Goal: Task Accomplishment & Management: Use online tool/utility

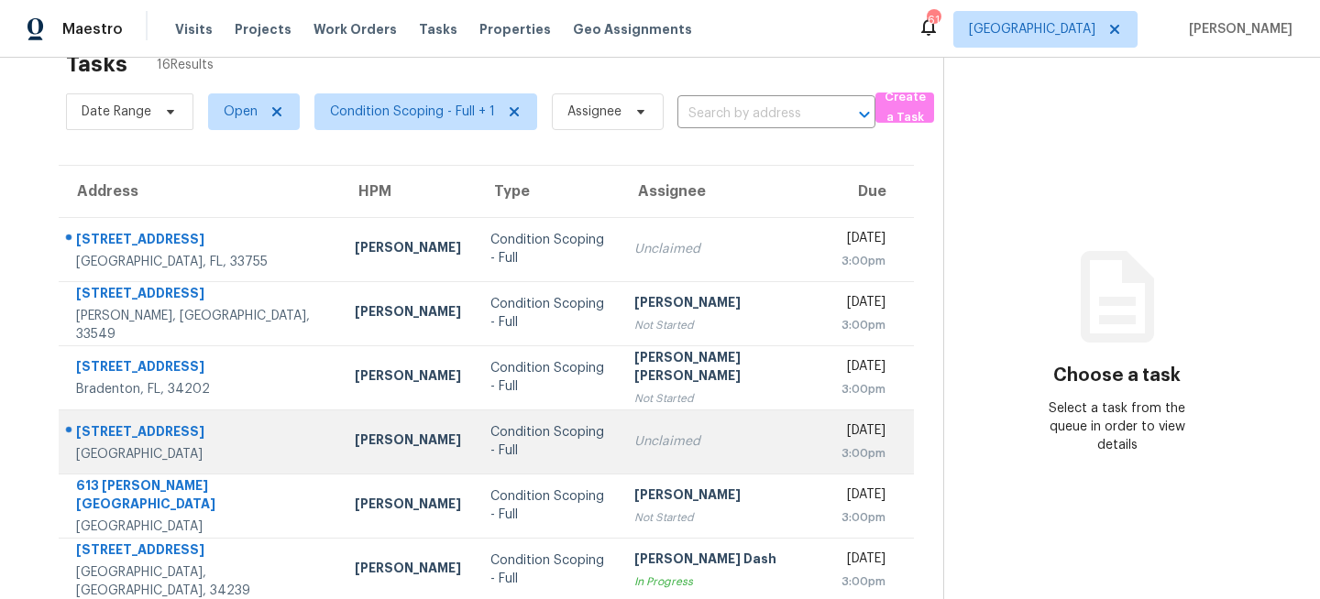
scroll to position [40, 0]
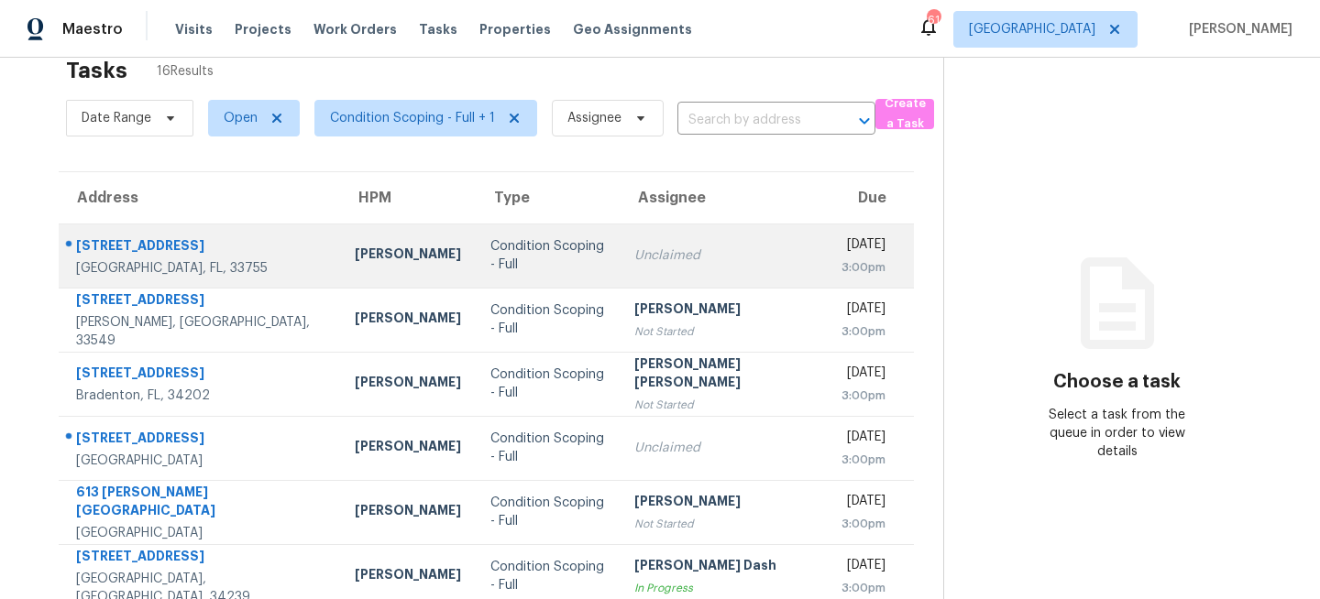
click at [492, 240] on td "Condition Scoping - Full" at bounding box center [548, 256] width 144 height 64
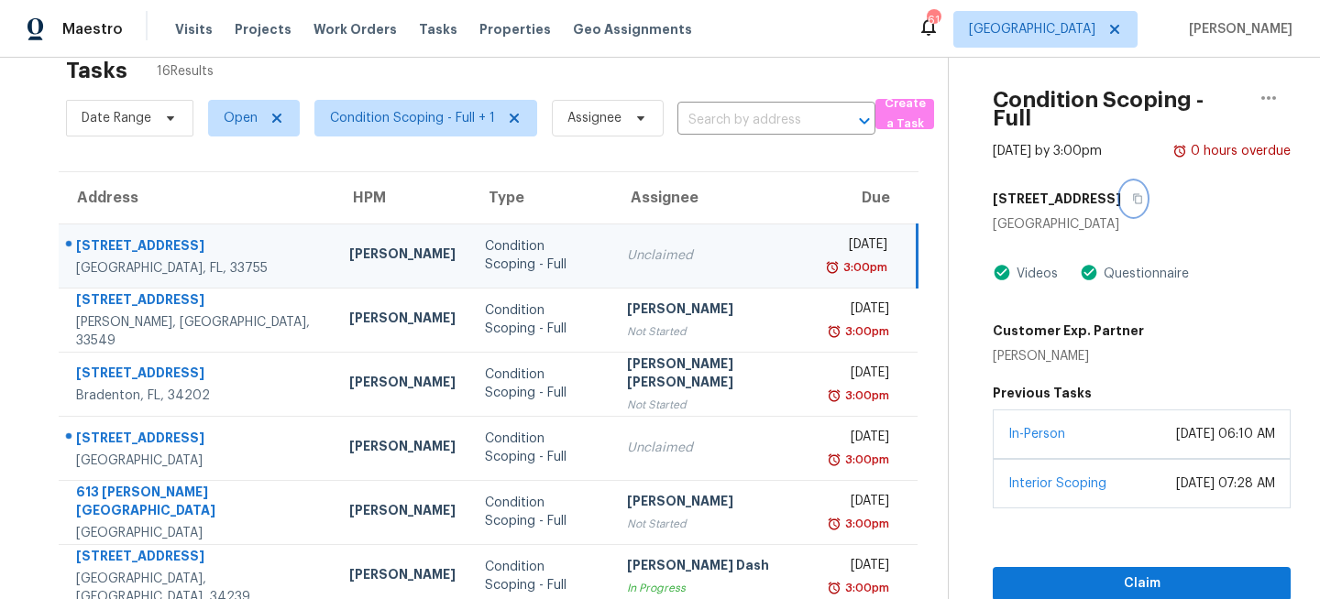
click at [1132, 193] on icon "button" at bounding box center [1137, 198] width 11 height 11
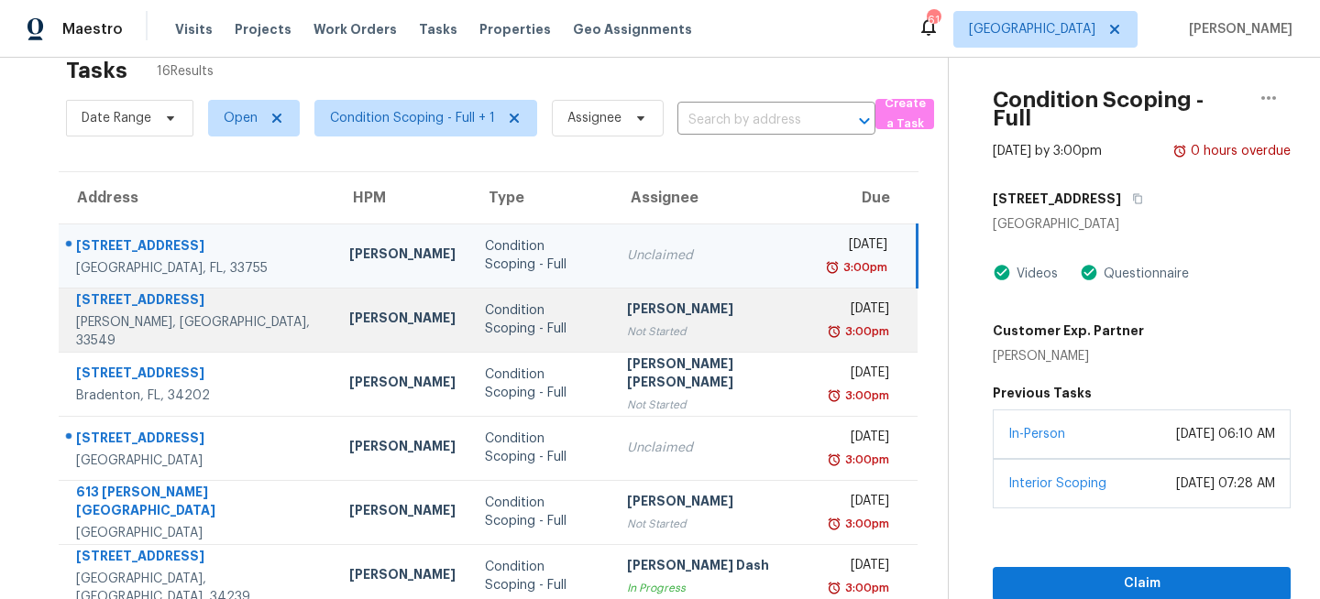
click at [528, 323] on div "Condition Scoping - Full" at bounding box center [541, 319] width 113 height 37
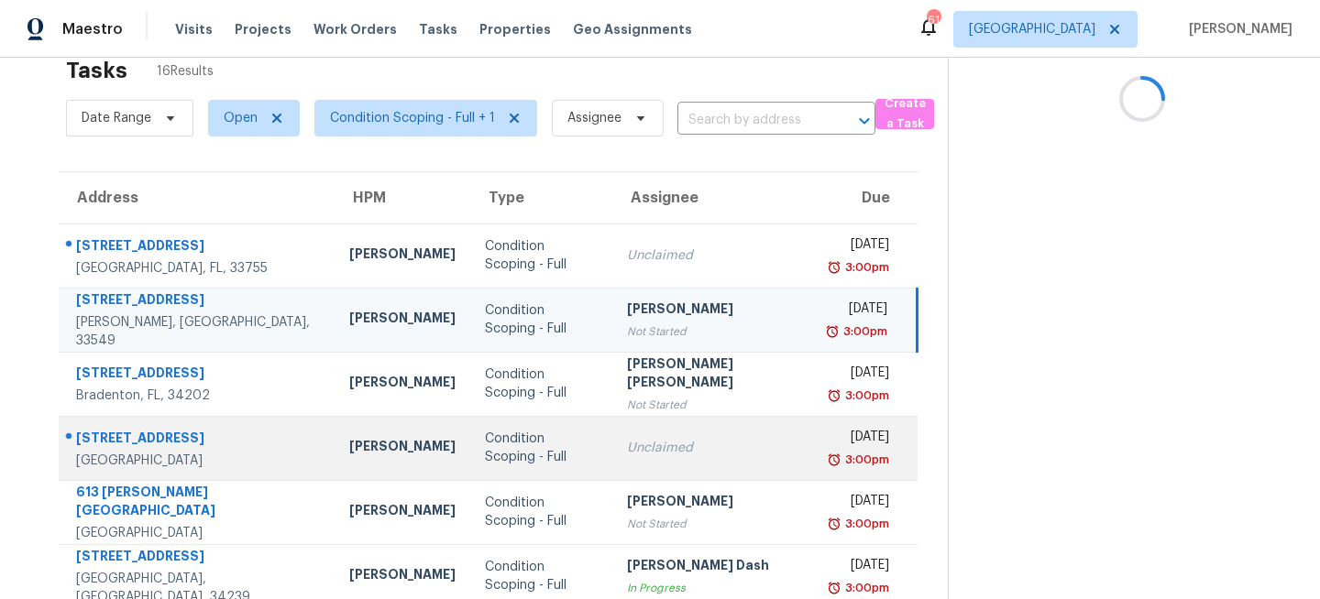
click at [627, 453] on div "Unclaimed" at bounding box center [714, 448] width 174 height 18
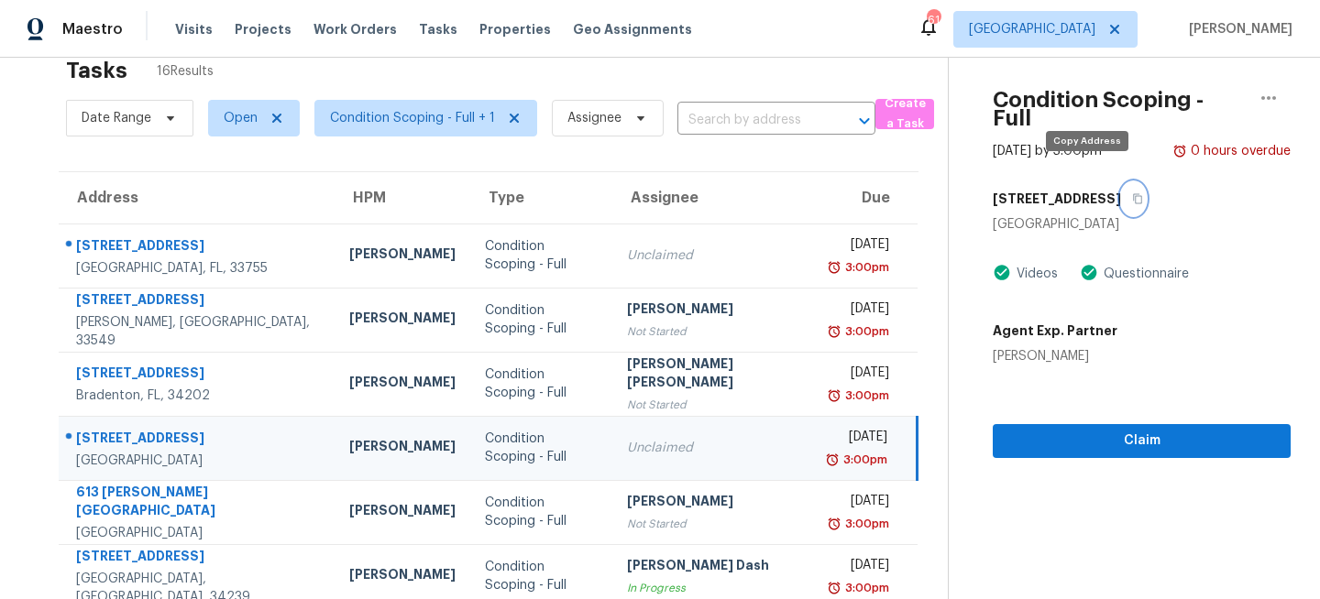
click at [1132, 193] on icon "button" at bounding box center [1137, 198] width 11 height 11
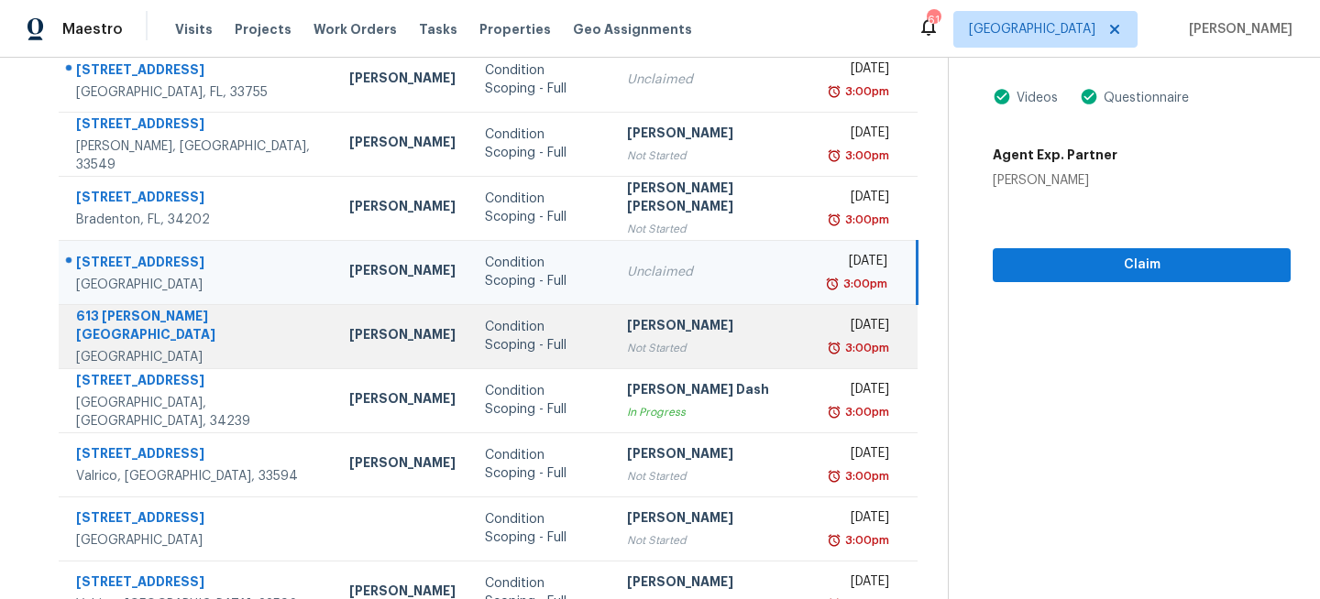
scroll to position [284, 0]
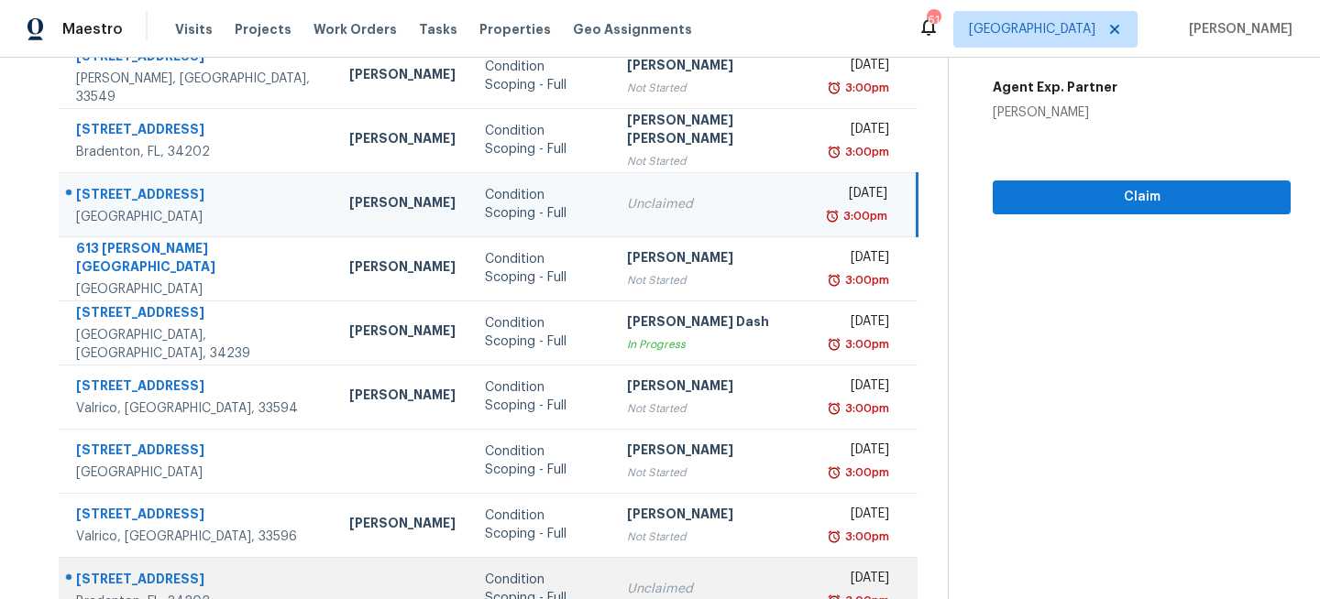
click at [627, 584] on div "Unclaimed" at bounding box center [714, 589] width 174 height 18
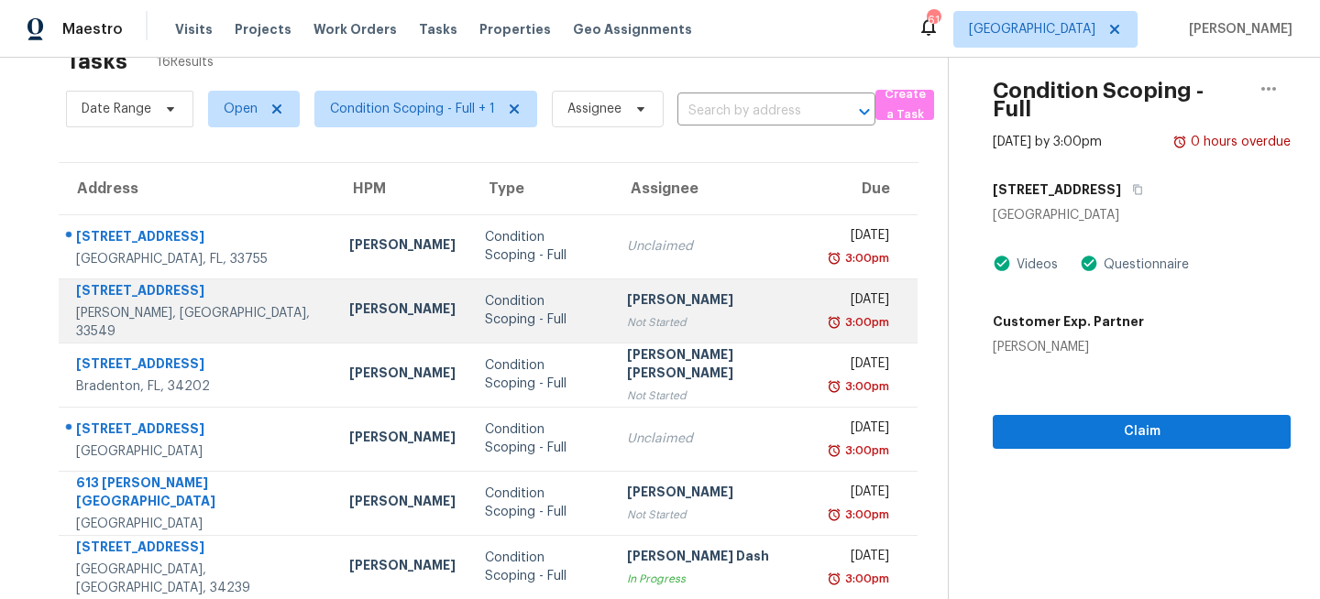
scroll to position [22, 0]
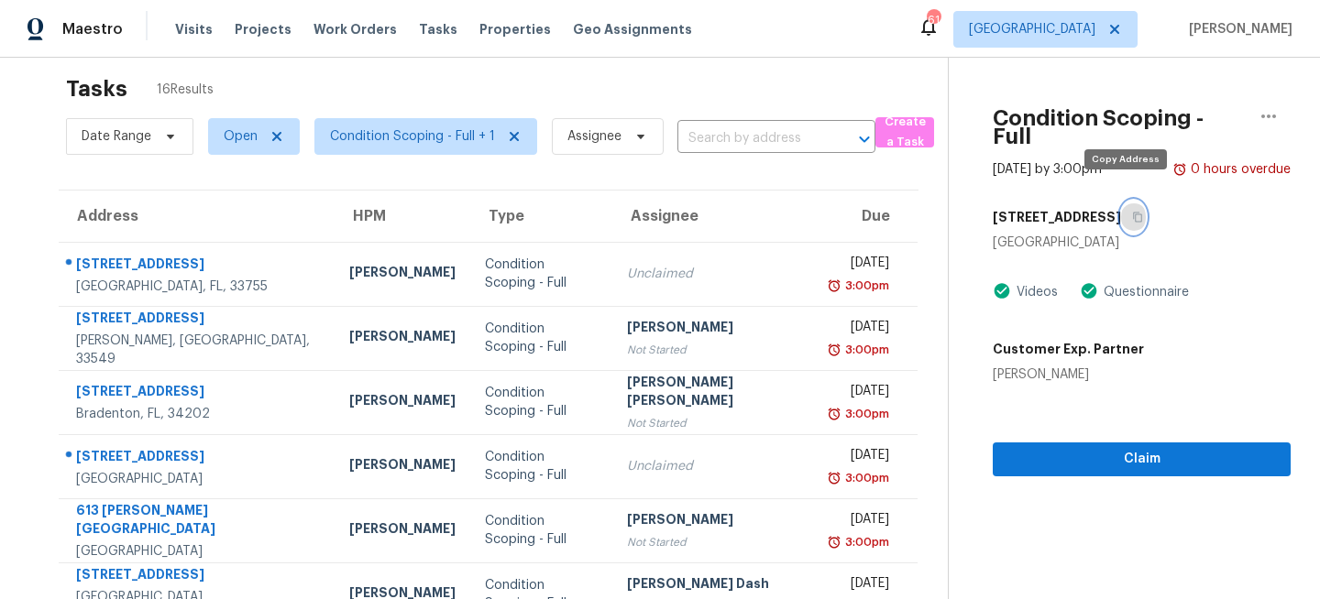
click at [1132, 212] on icon "button" at bounding box center [1137, 217] width 11 height 11
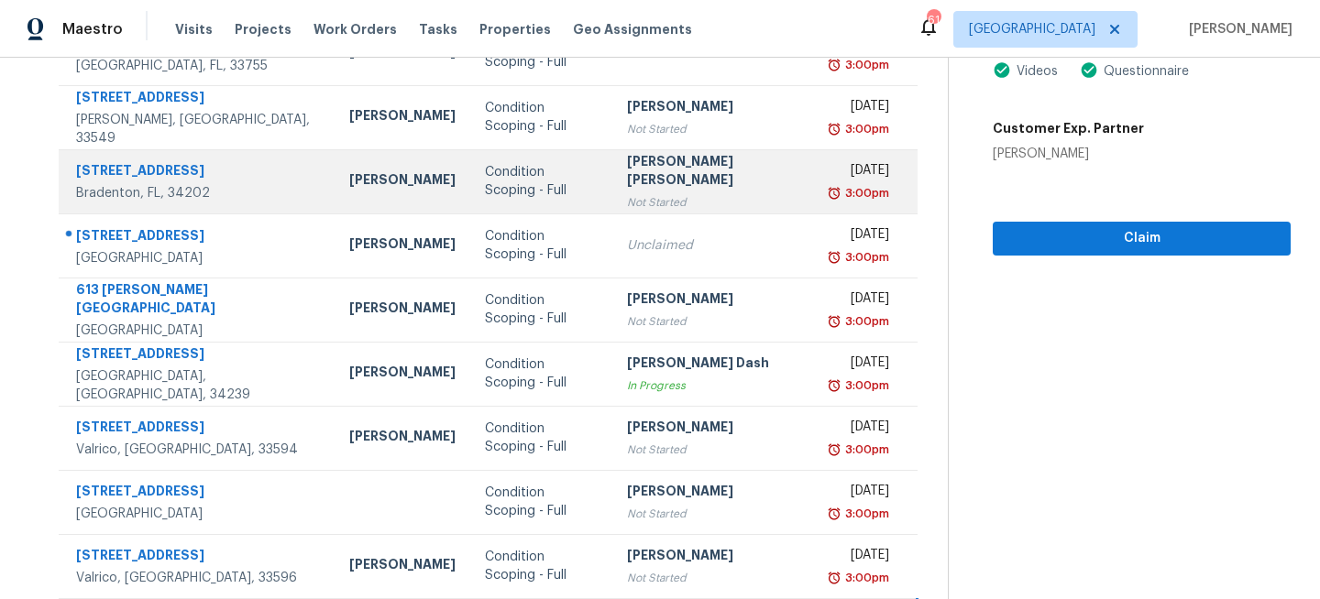
scroll to position [355, 0]
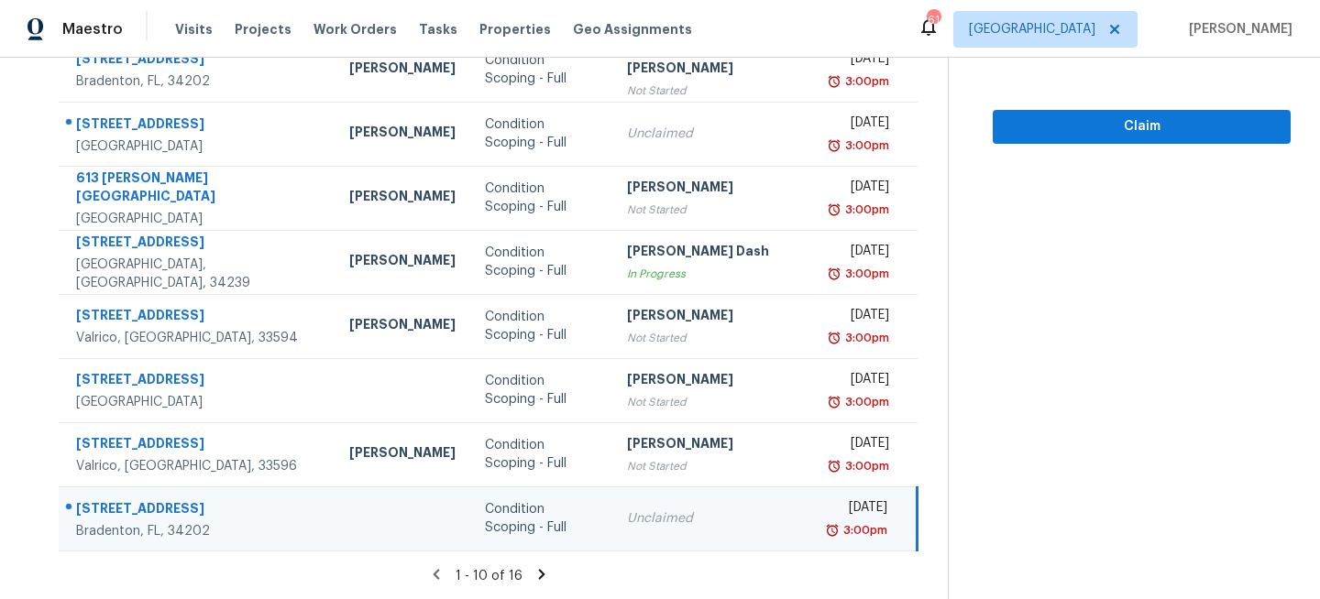
click at [538, 570] on icon at bounding box center [541, 574] width 6 height 10
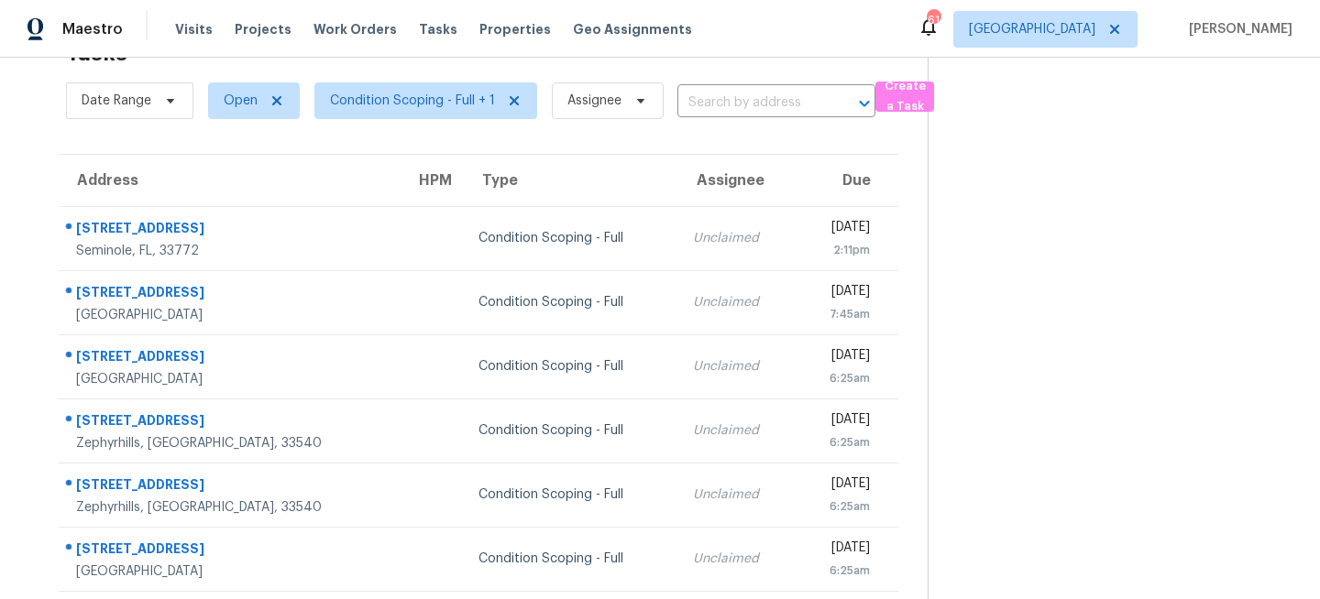
scroll to position [98, 0]
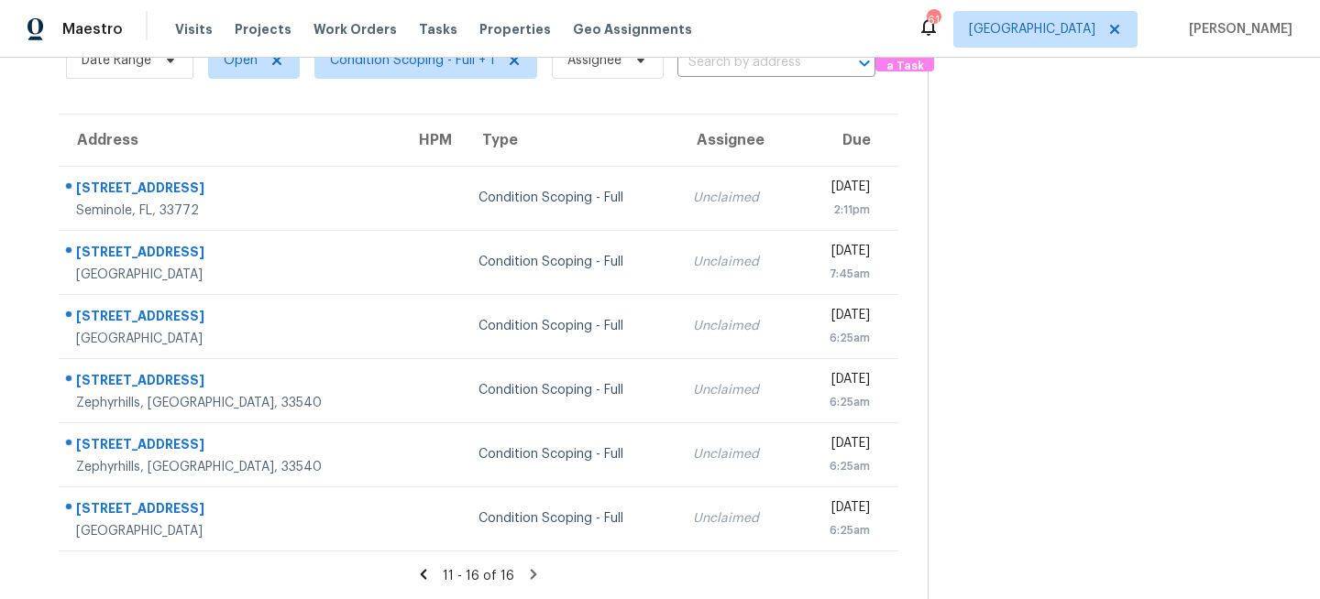
click at [1026, 173] on section at bounding box center [1108, 280] width 363 height 641
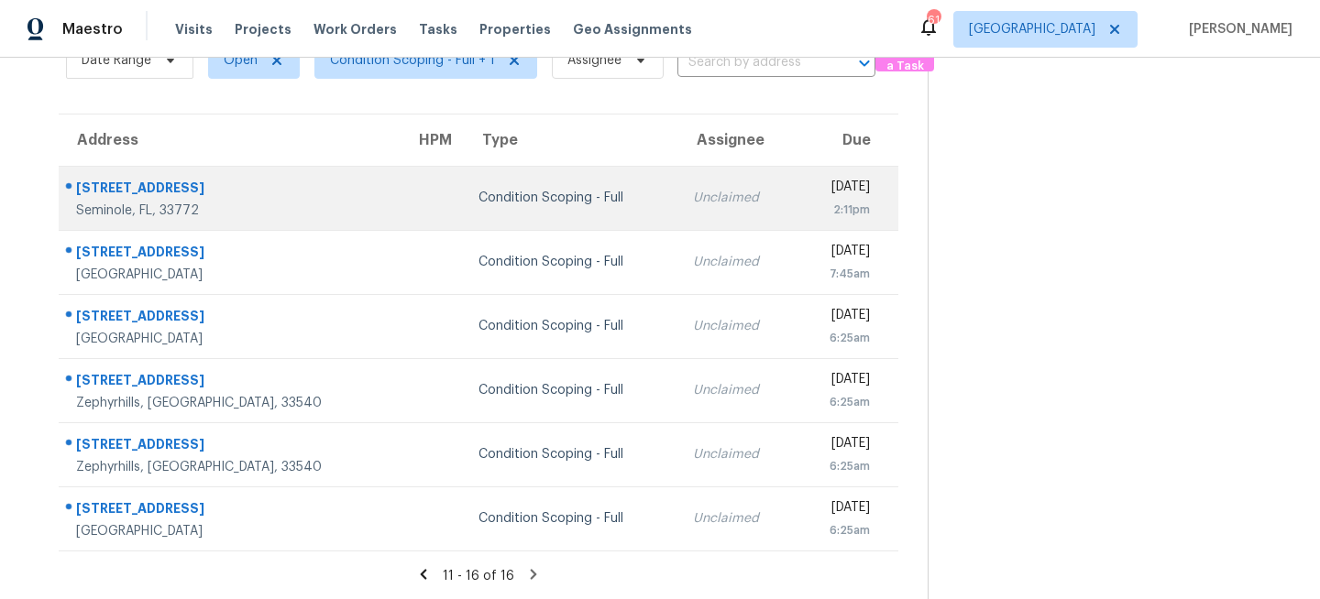
click at [464, 212] on td "Condition Scoping - Full" at bounding box center [571, 198] width 214 height 64
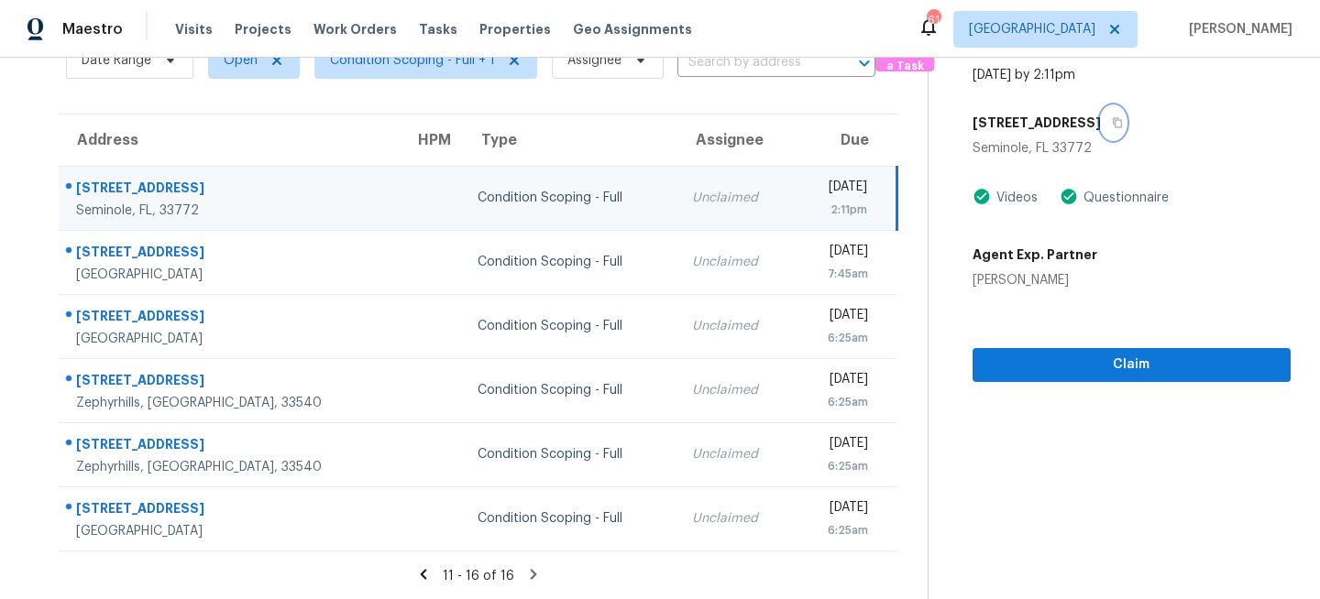
click at [1112, 126] on icon "button" at bounding box center [1117, 122] width 11 height 11
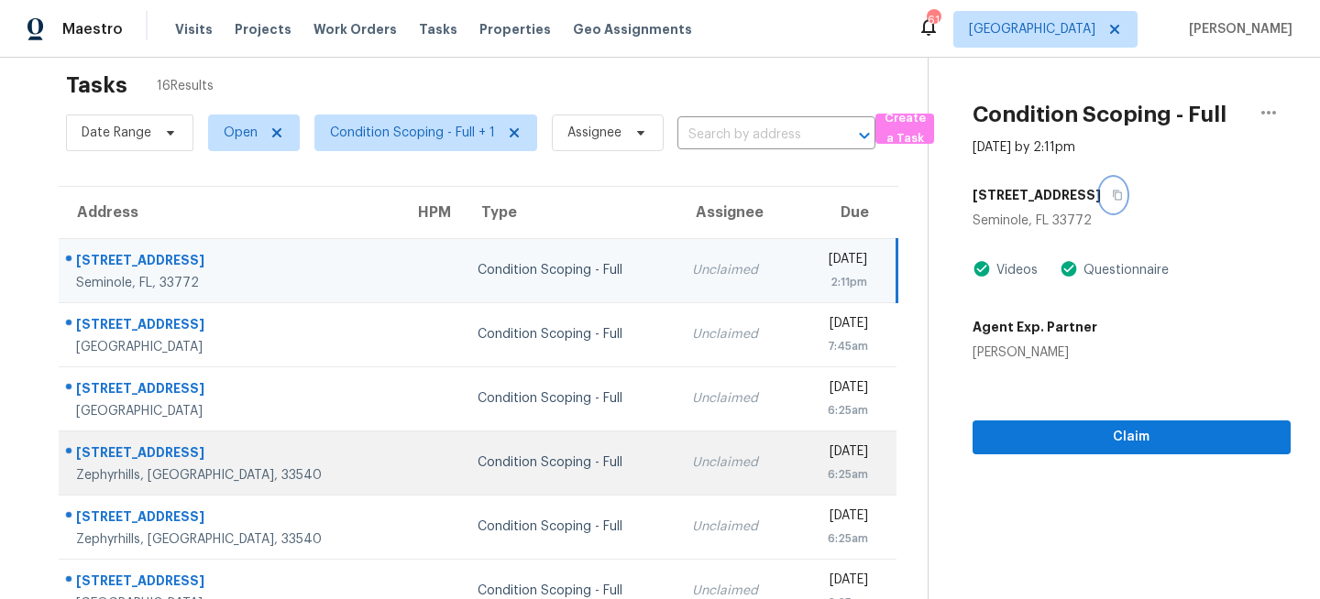
scroll to position [0, 0]
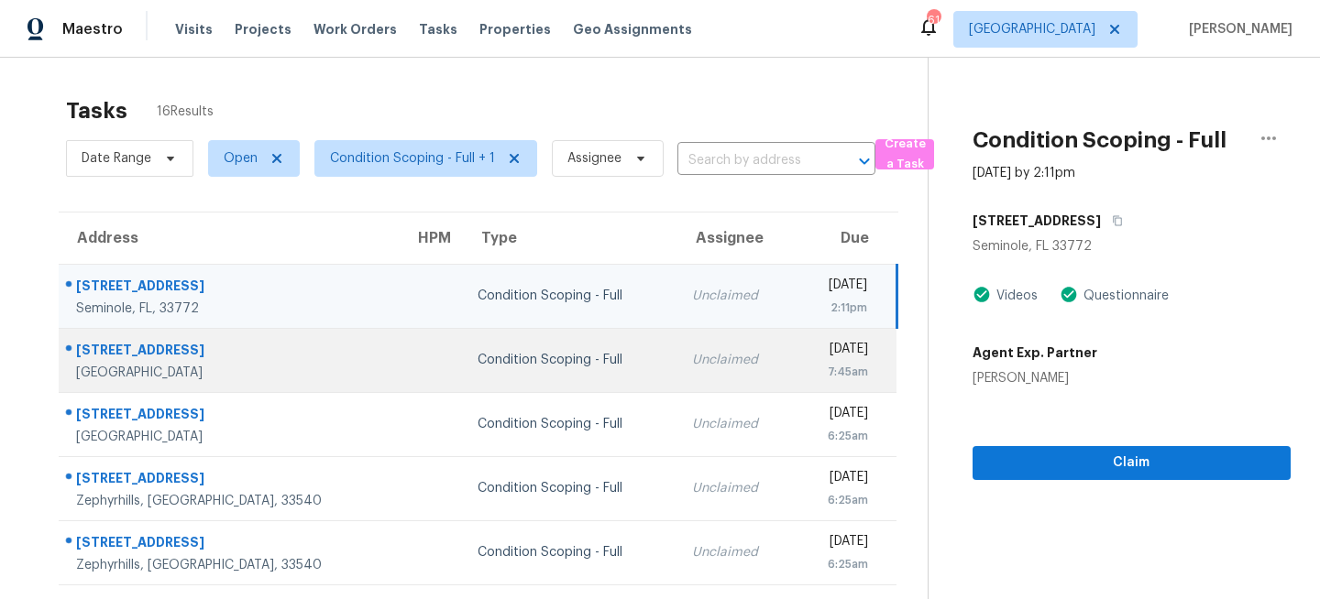
click at [677, 348] on td "Unclaimed" at bounding box center [735, 360] width 117 height 64
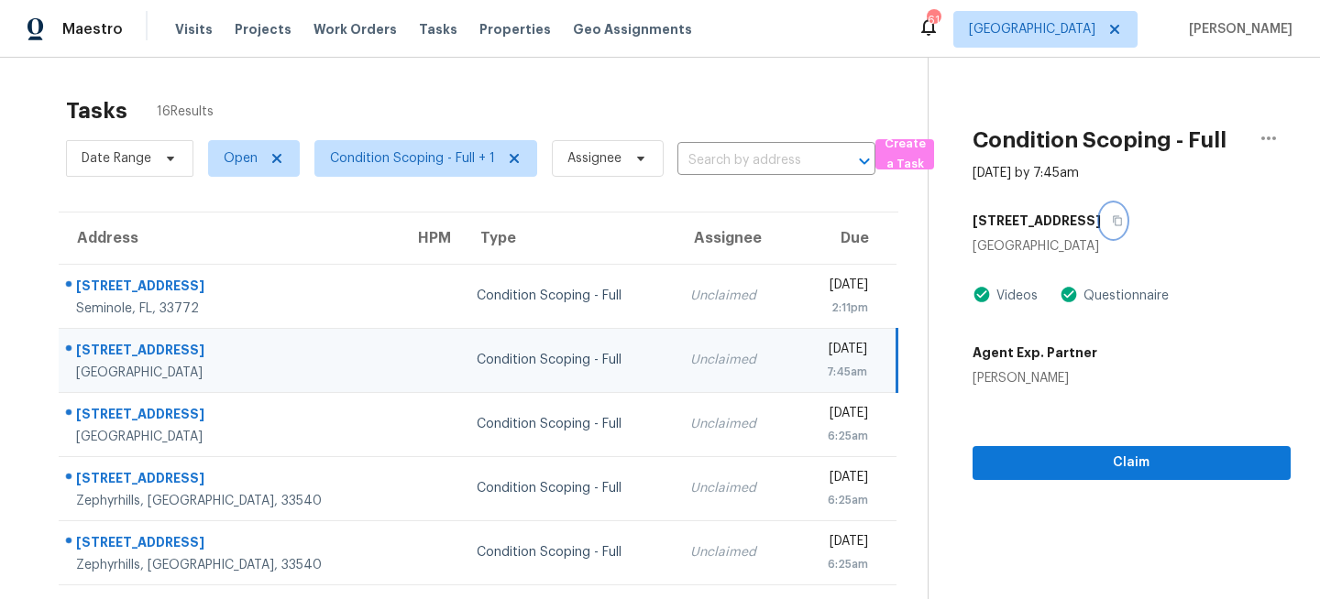
click at [1112, 225] on icon "button" at bounding box center [1117, 220] width 11 height 11
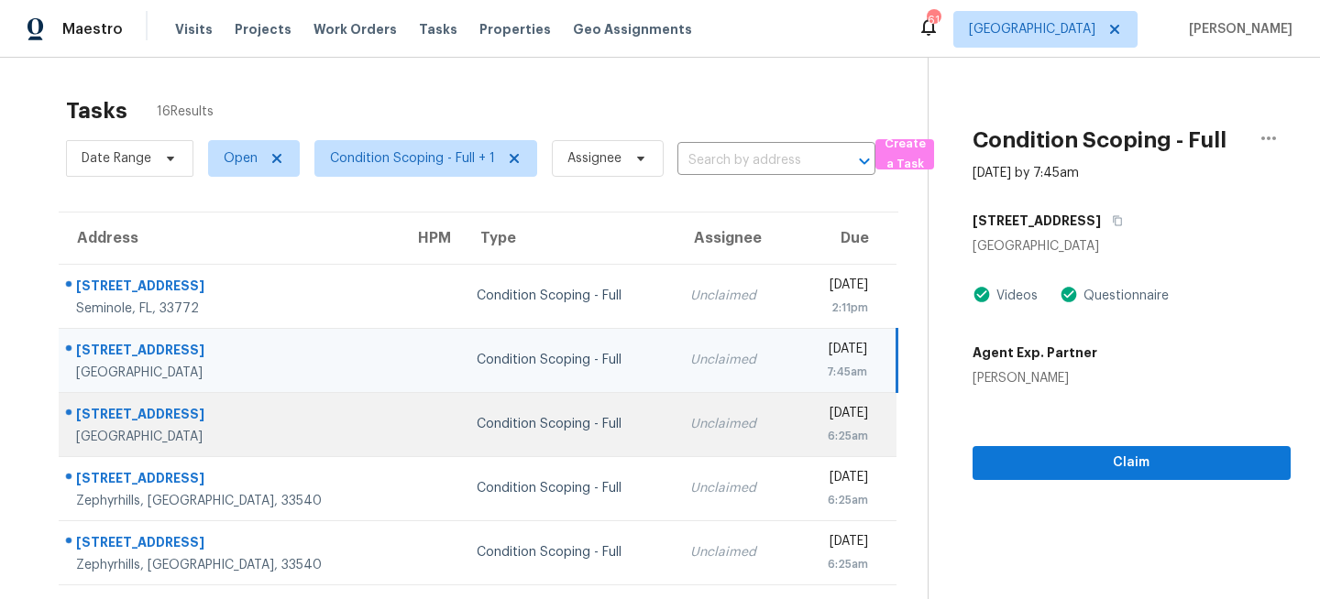
click at [523, 446] on td "Condition Scoping - Full" at bounding box center [569, 424] width 214 height 64
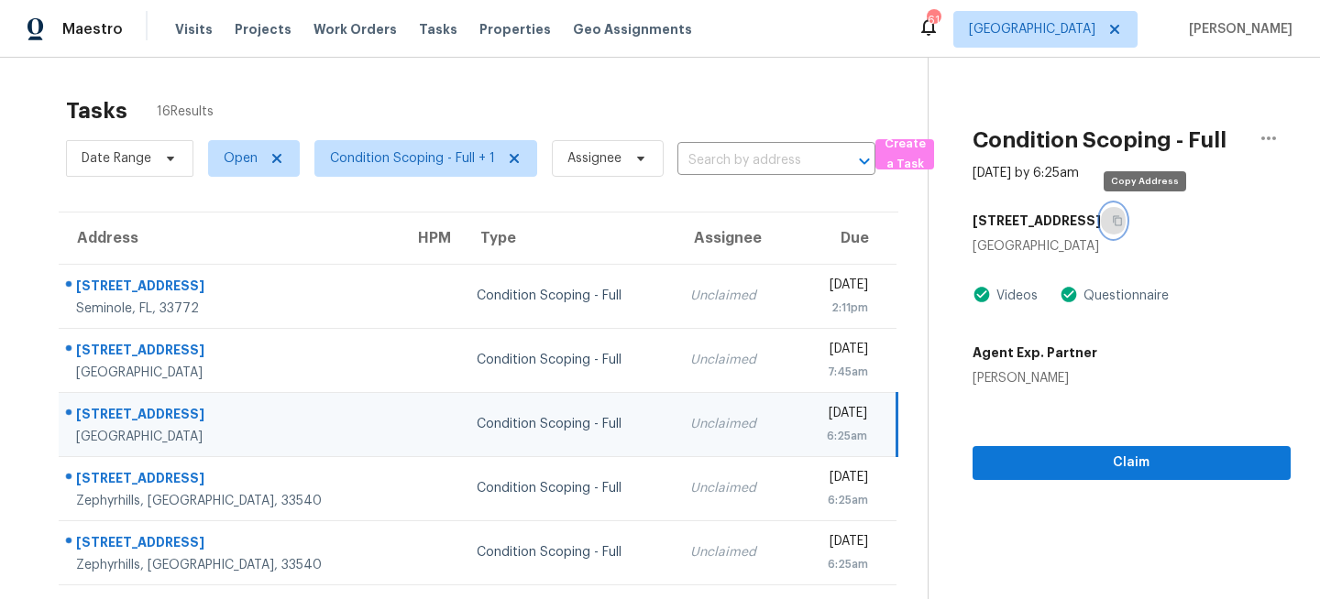
click at [1125, 217] on button "button" at bounding box center [1113, 220] width 25 height 33
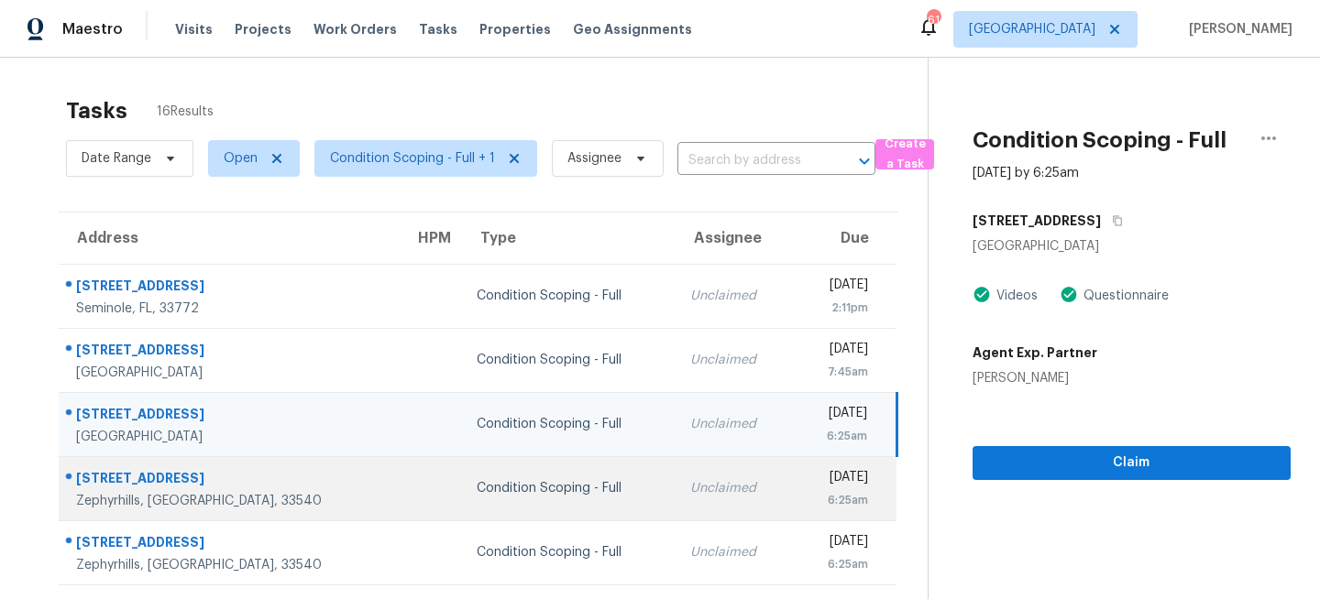
click at [487, 495] on div "Condition Scoping - Full" at bounding box center [569, 488] width 184 height 18
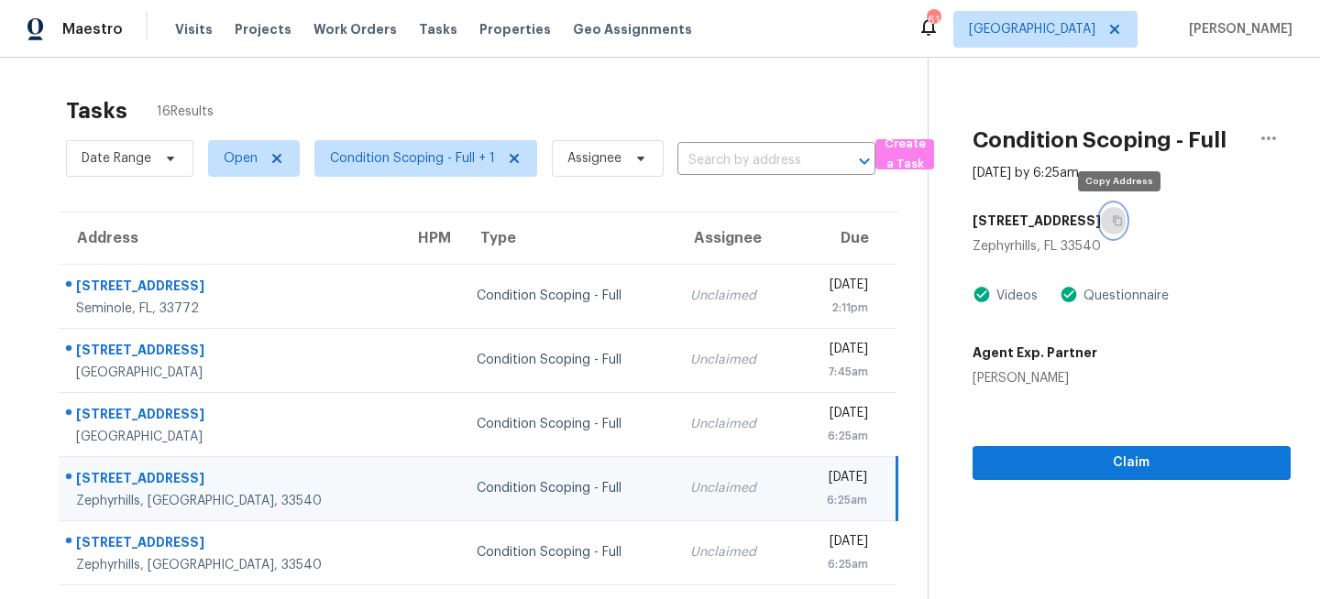
click at [1123, 220] on icon "button" at bounding box center [1117, 220] width 11 height 11
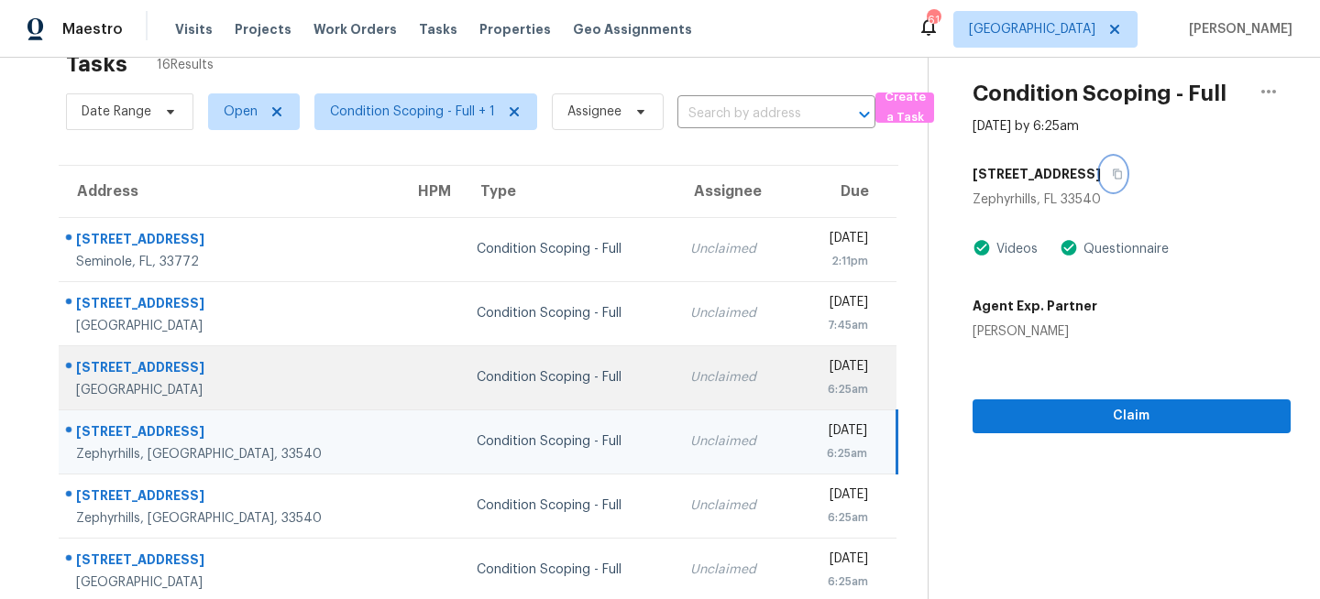
scroll to position [98, 0]
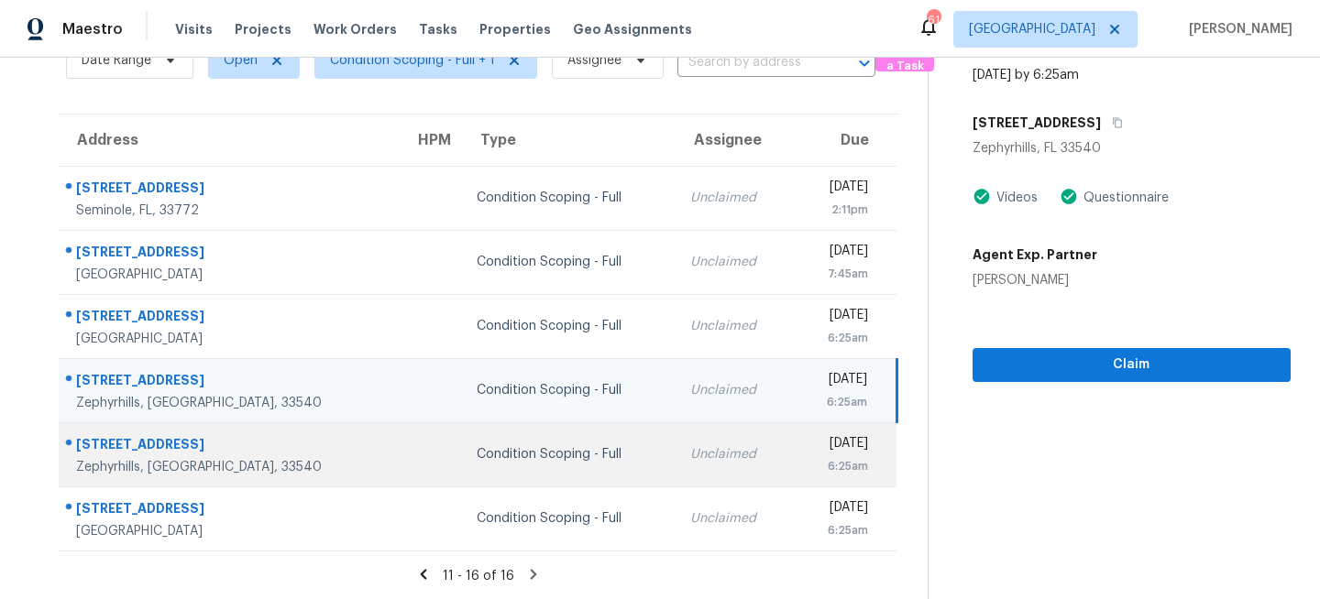
click at [576, 446] on td "Condition Scoping - Full" at bounding box center [569, 454] width 214 height 64
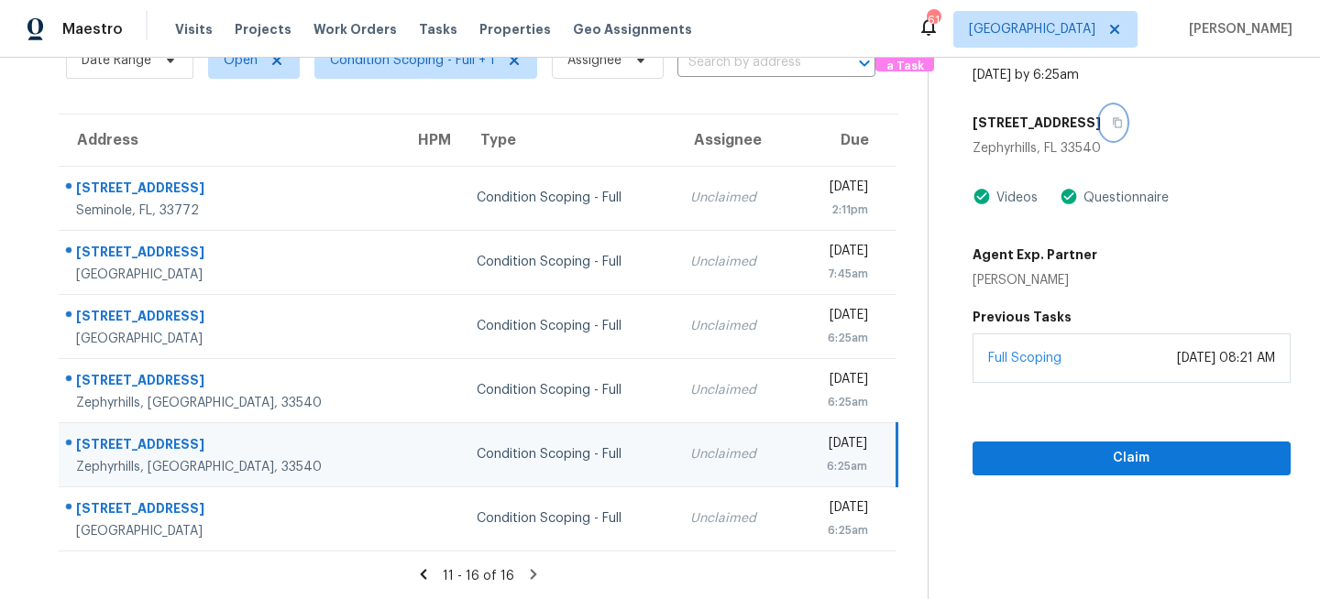
click at [1123, 123] on icon "button" at bounding box center [1117, 122] width 11 height 11
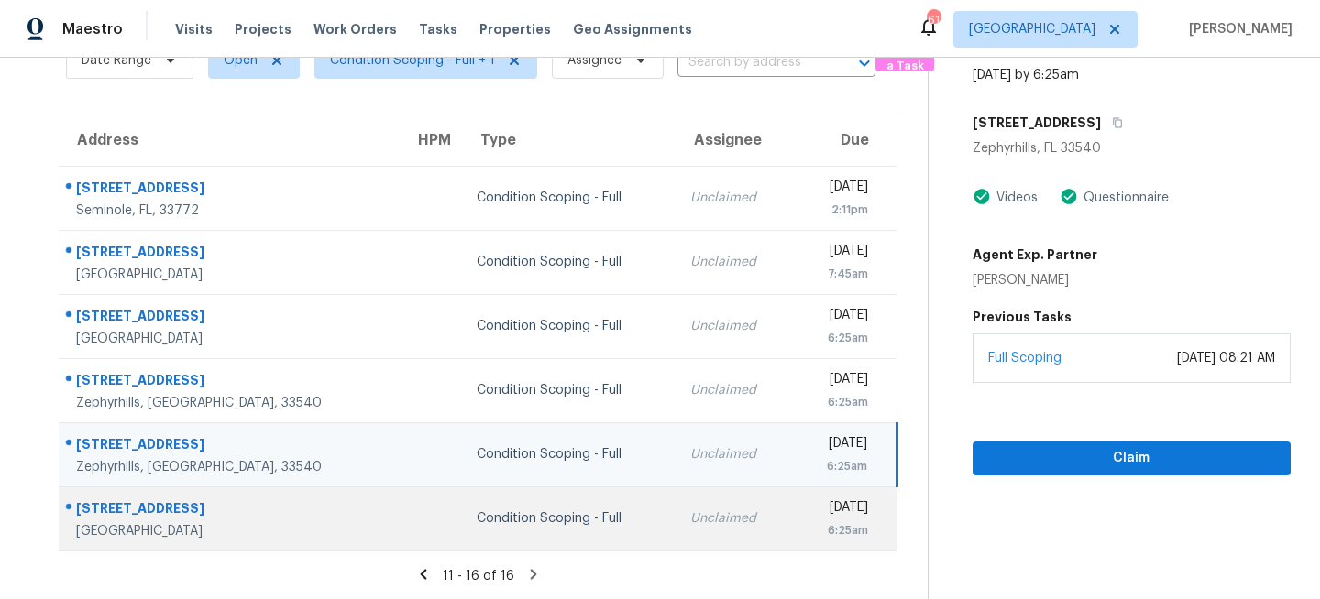
click at [690, 521] on div "Unclaimed" at bounding box center [734, 518] width 88 height 18
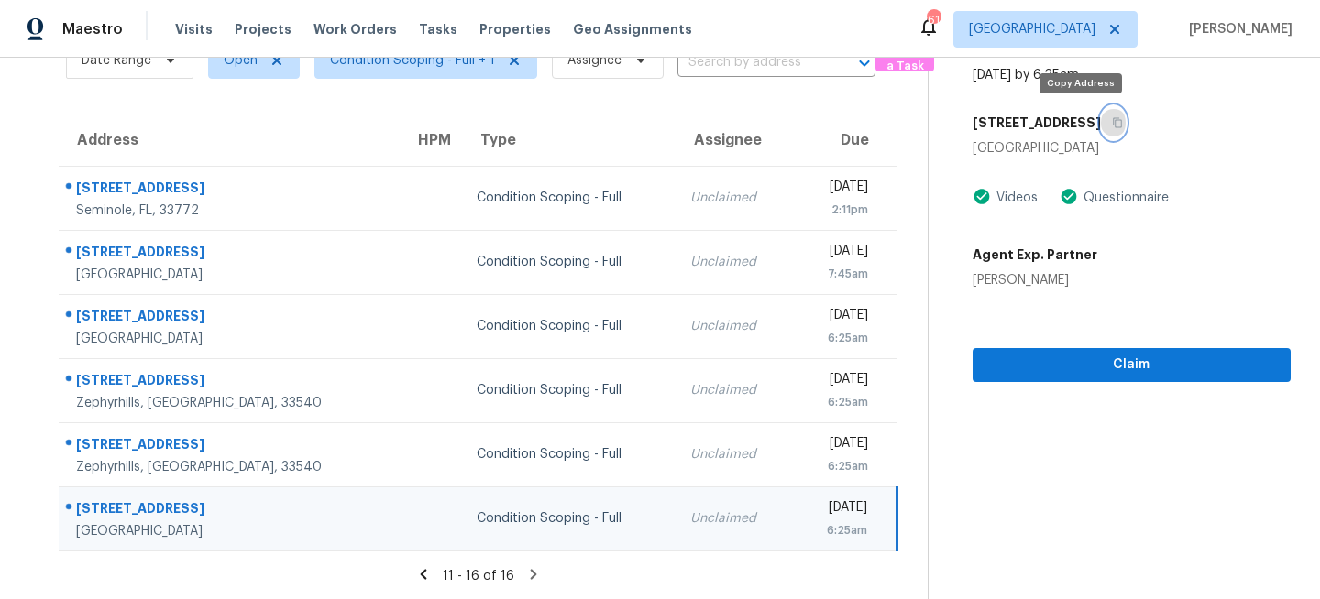
click at [1112, 124] on icon "button" at bounding box center [1117, 122] width 11 height 11
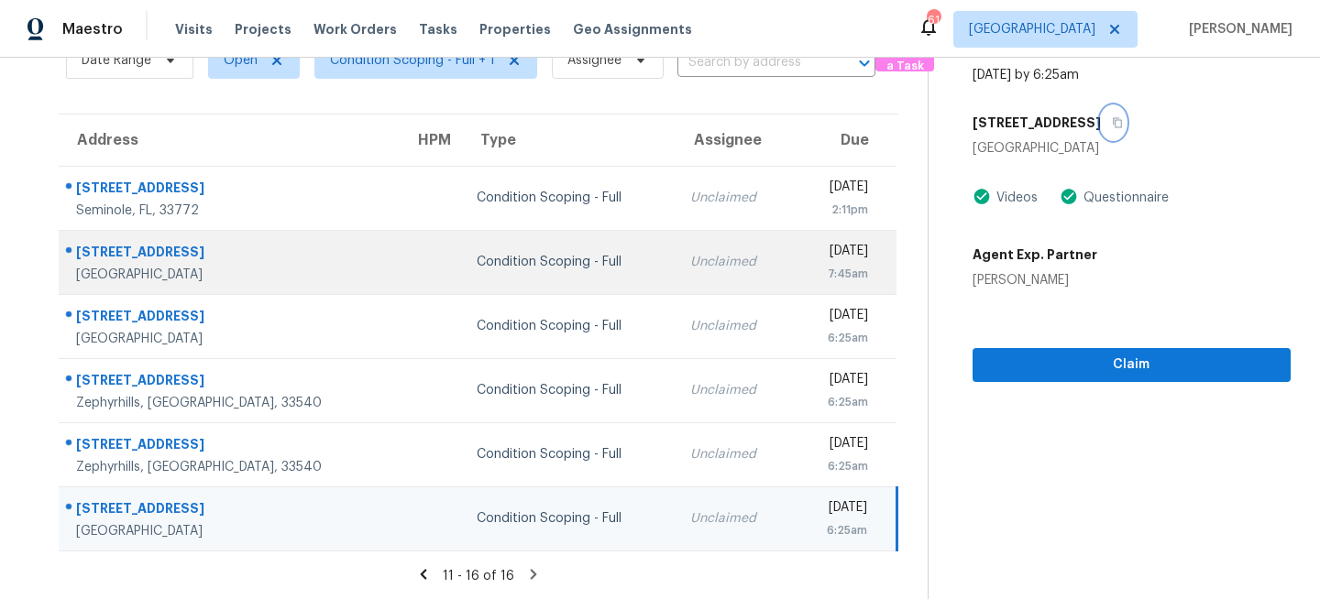
scroll to position [0, 0]
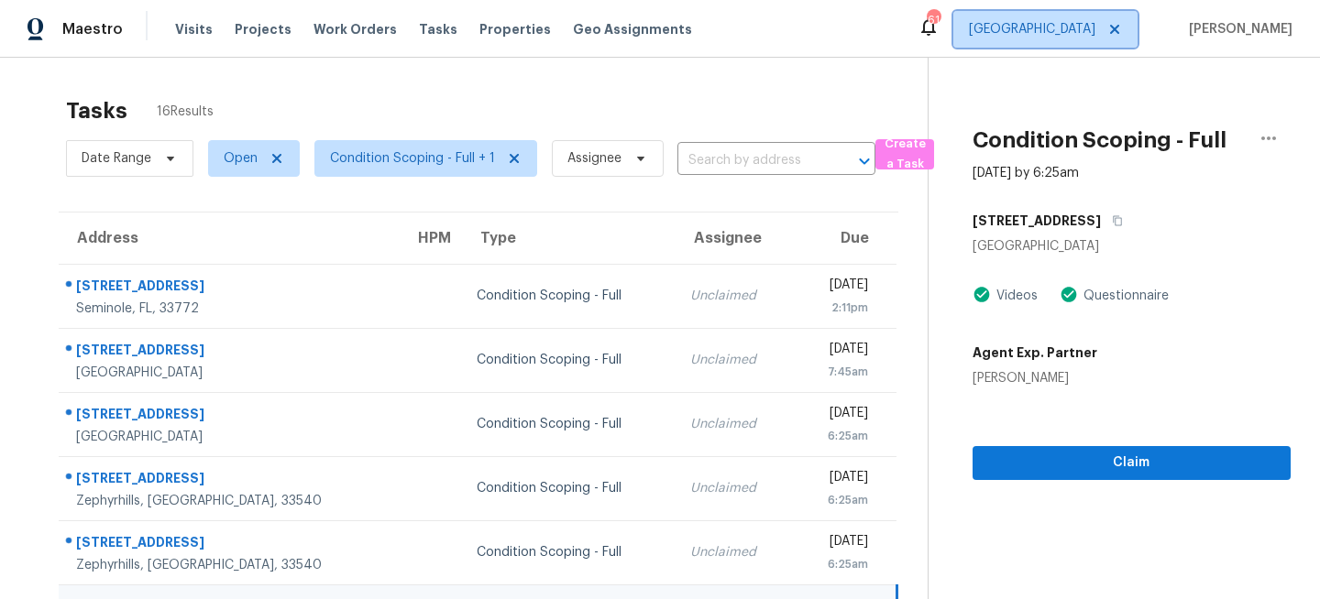
click at [1091, 36] on span "[GEOGRAPHIC_DATA]" at bounding box center [1032, 29] width 126 height 18
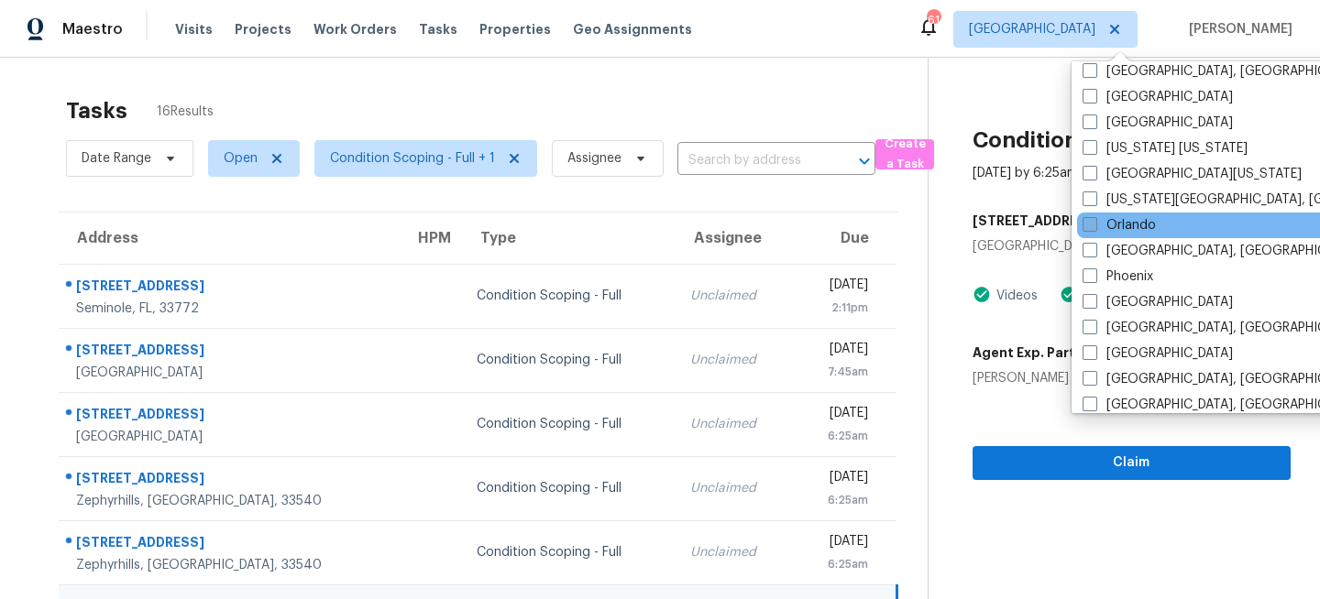
click at [1109, 222] on label "Orlando" at bounding box center [1118, 225] width 73 height 18
click at [1094, 222] on input "Orlando" at bounding box center [1088, 222] width 12 height 12
checkbox input "true"
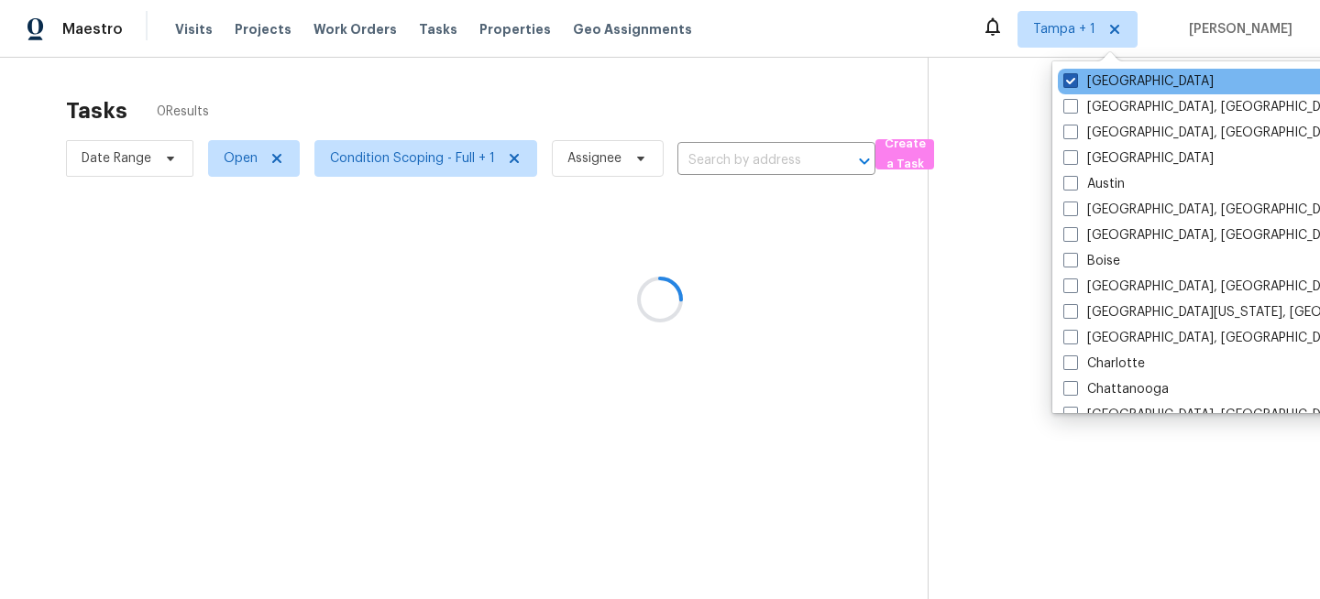
click at [1090, 85] on label "[GEOGRAPHIC_DATA]" at bounding box center [1138, 81] width 150 height 18
click at [1075, 84] on input "[GEOGRAPHIC_DATA]" at bounding box center [1069, 78] width 12 height 12
checkbox input "false"
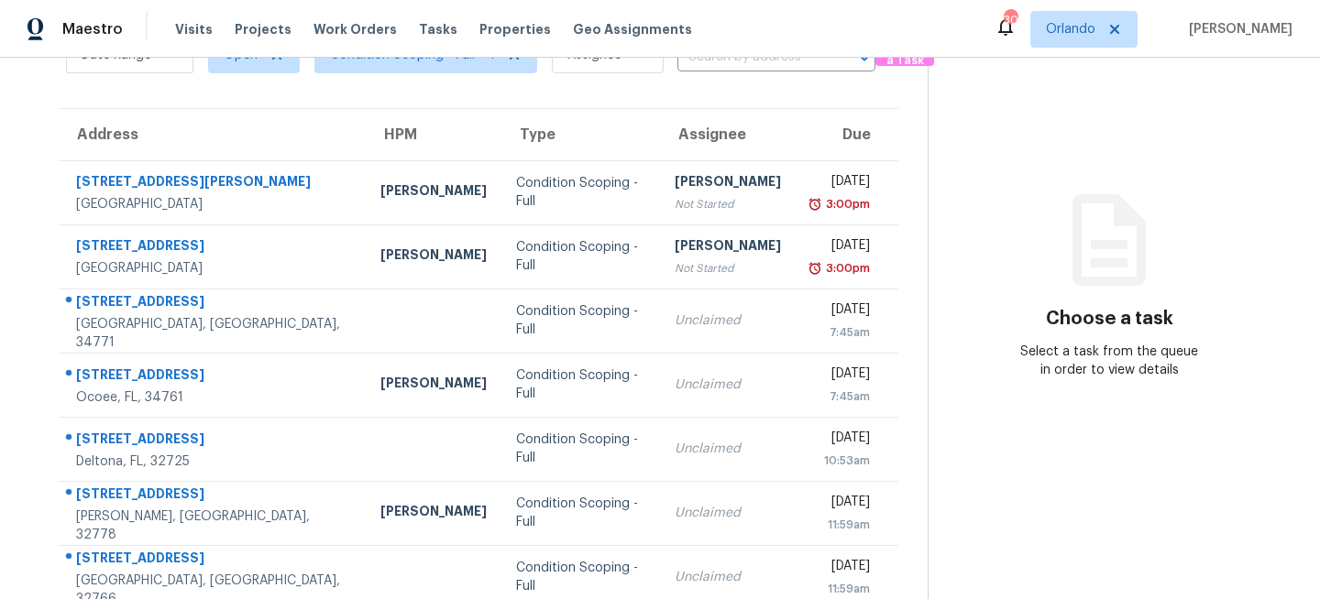
scroll to position [128, 0]
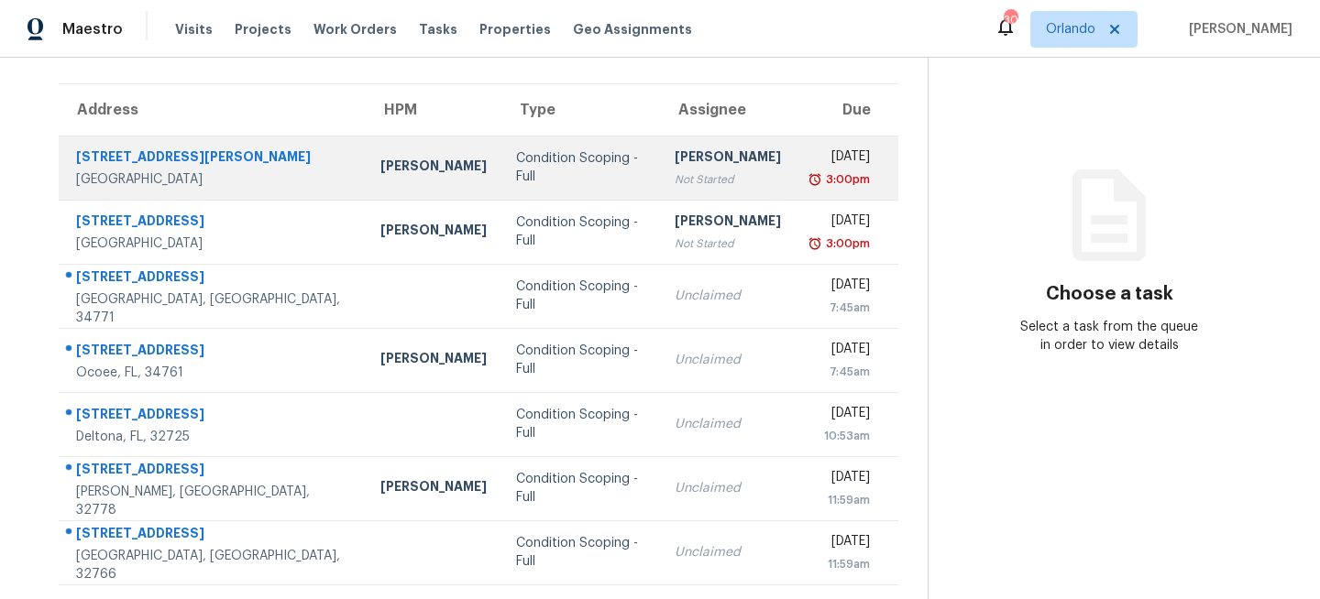
click at [523, 184] on td "Condition Scoping - Full" at bounding box center [580, 168] width 159 height 64
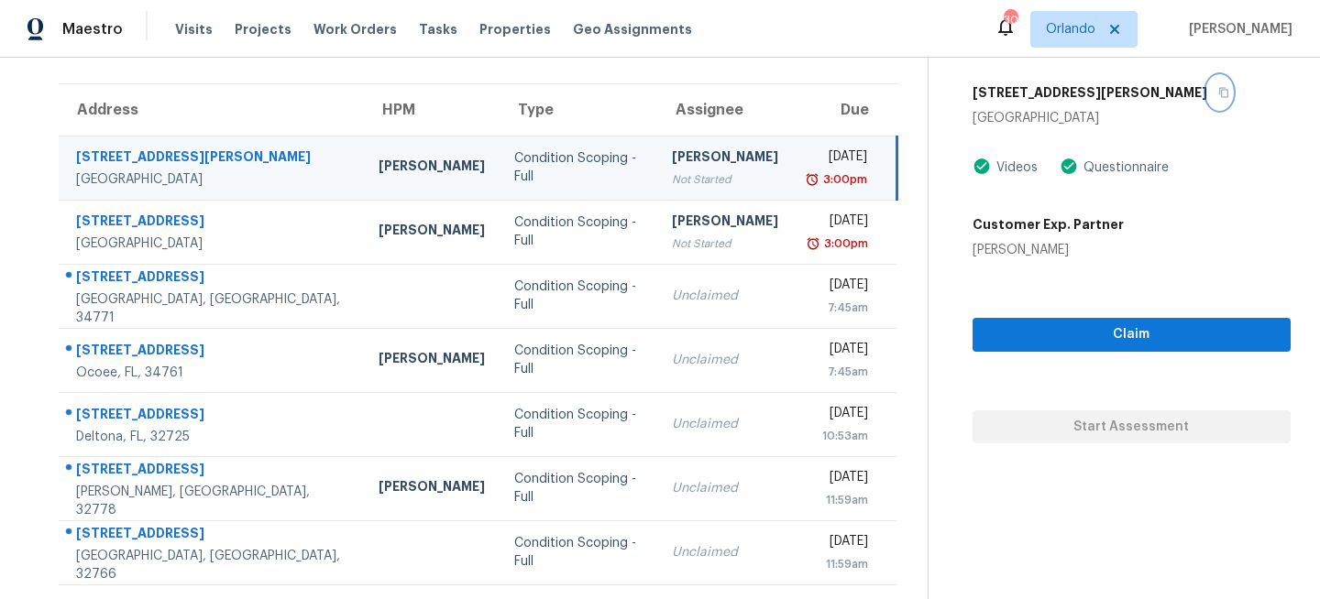
click at [1218, 91] on icon "button" at bounding box center [1223, 92] width 11 height 11
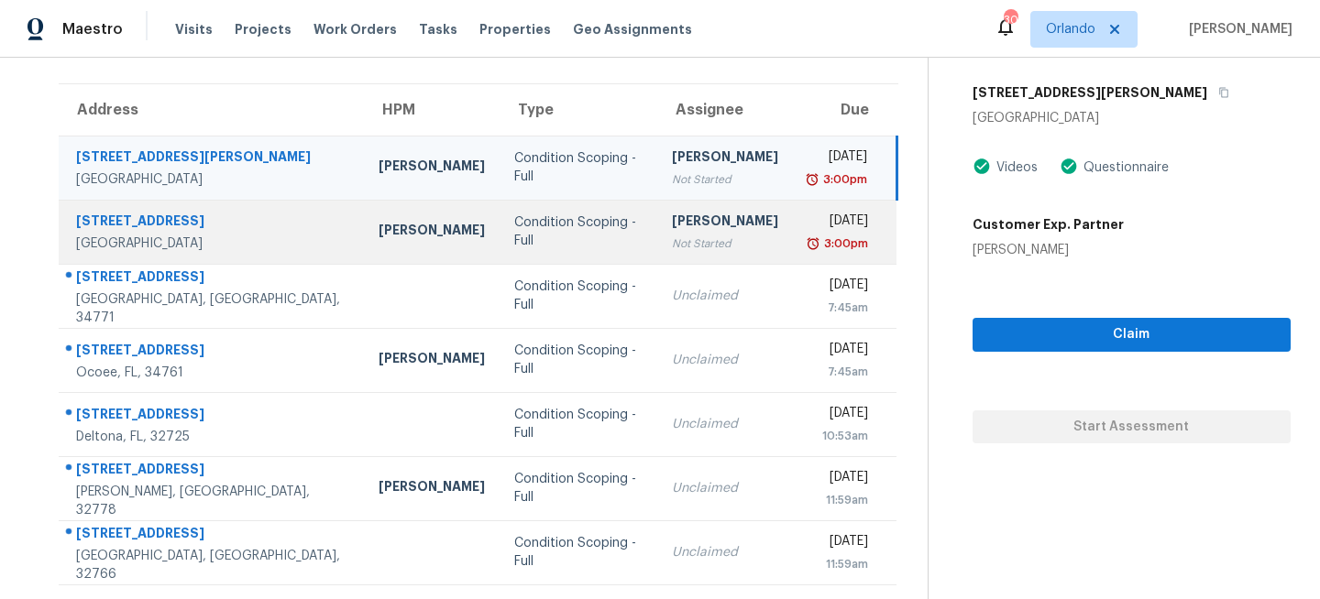
click at [531, 236] on div "Condition Scoping - Full" at bounding box center [578, 232] width 128 height 37
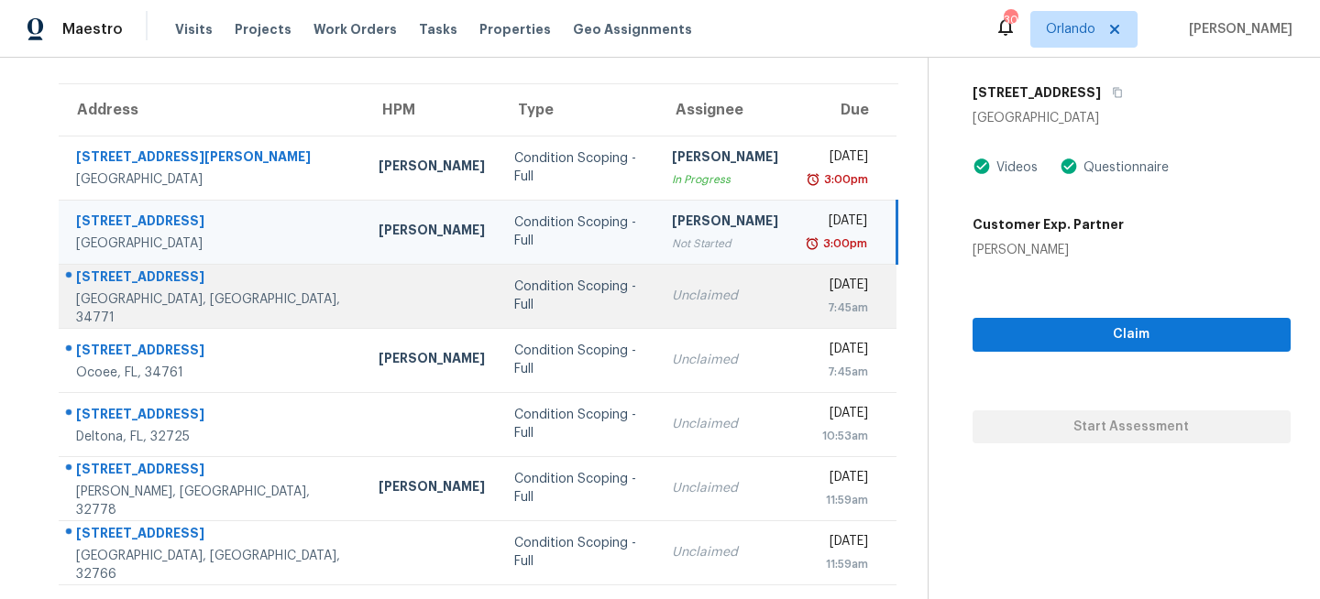
click at [680, 297] on div "Unclaimed" at bounding box center [725, 296] width 106 height 18
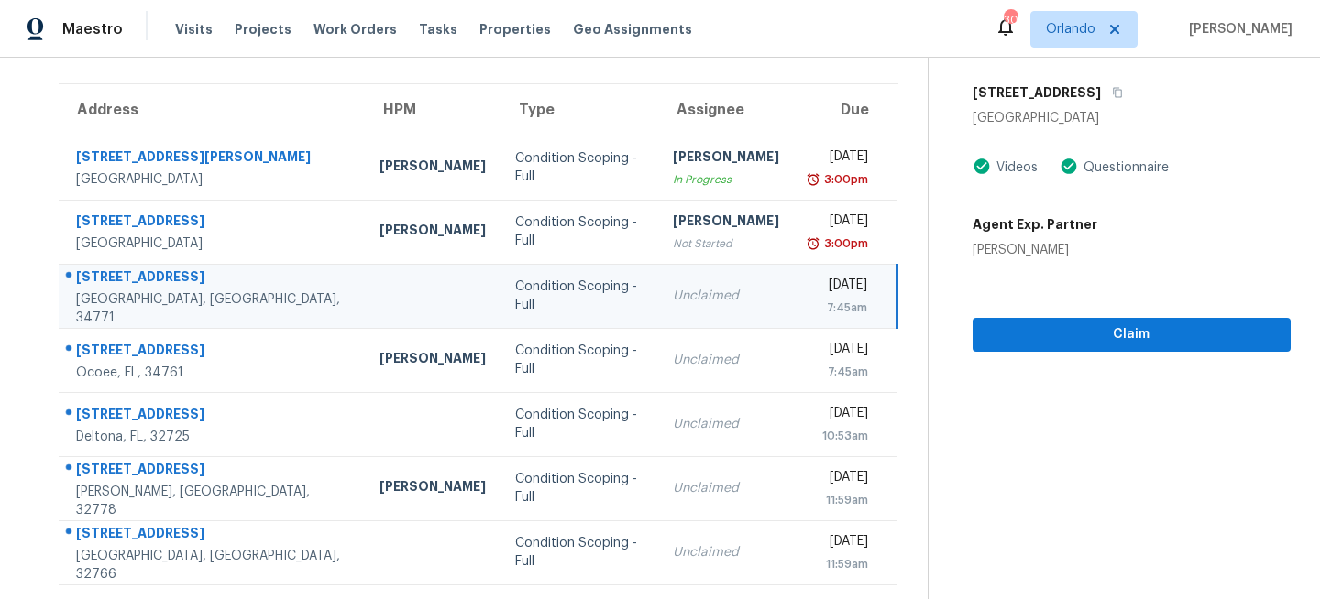
scroll to position [111, 0]
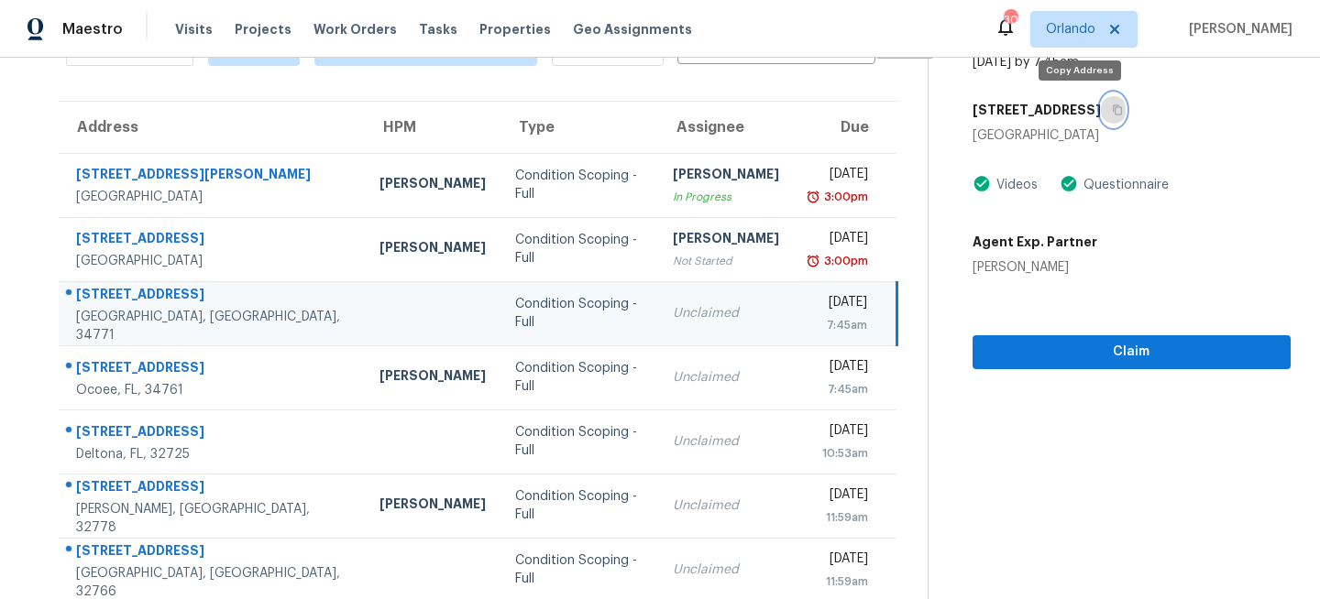
click at [1112, 112] on icon "button" at bounding box center [1117, 109] width 11 height 11
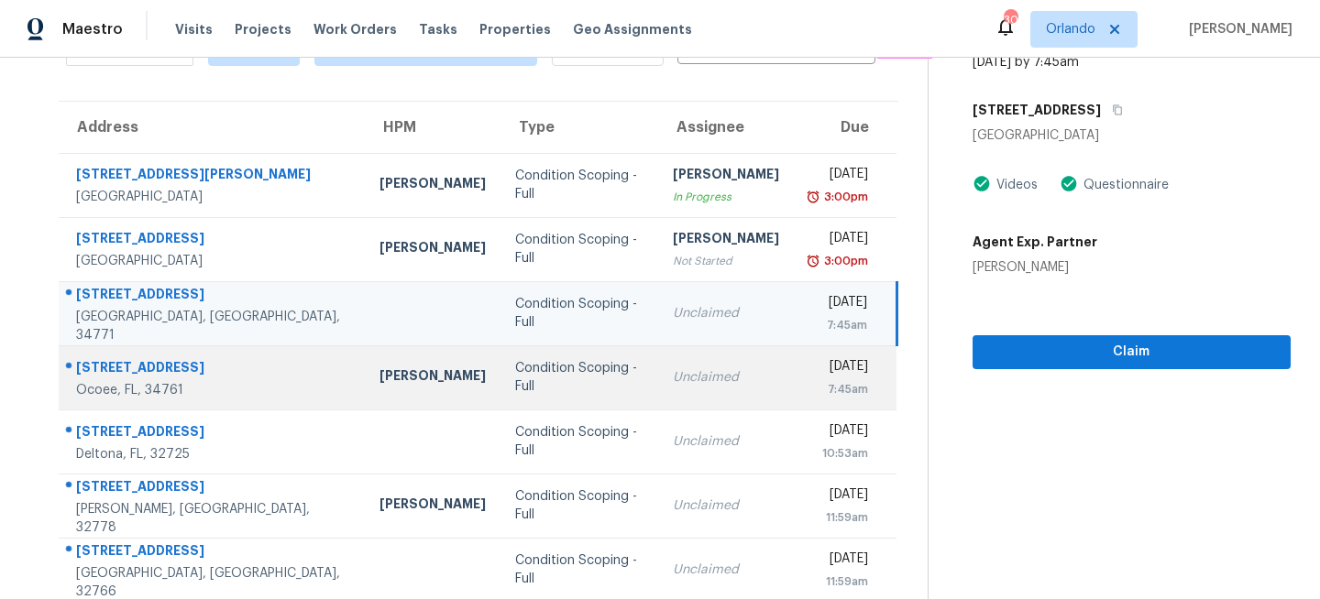
click at [578, 393] on td "Condition Scoping - Full" at bounding box center [579, 377] width 158 height 64
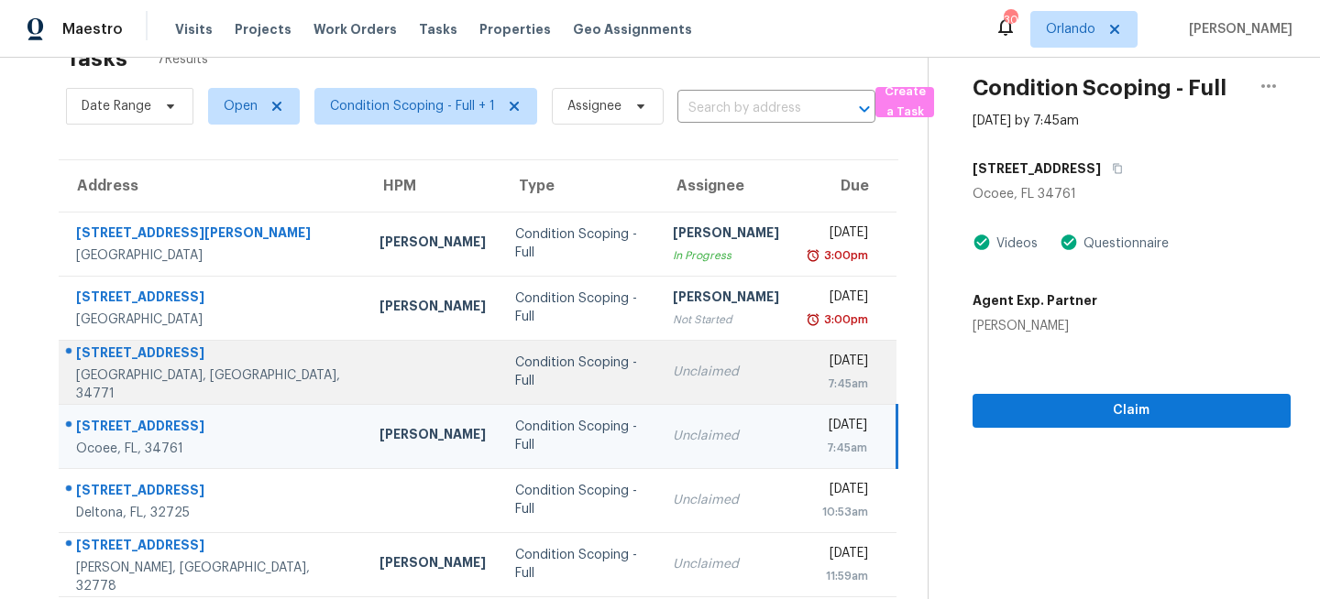
scroll to position [0, 0]
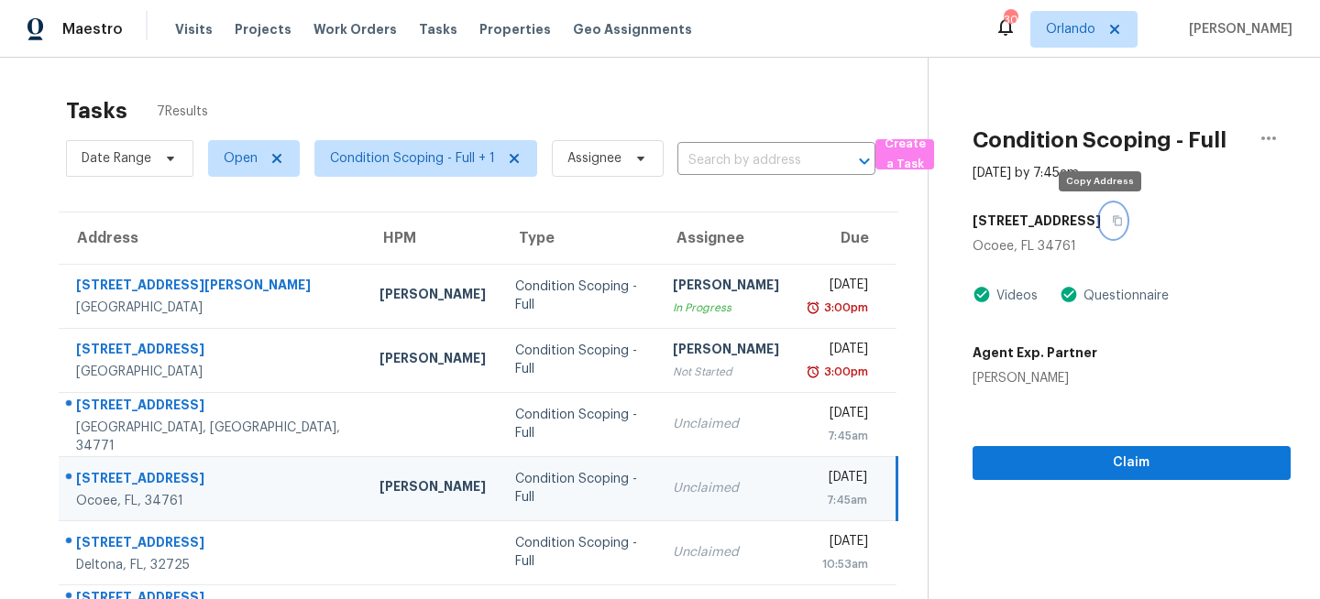
click at [1112, 215] on icon "button" at bounding box center [1117, 220] width 11 height 11
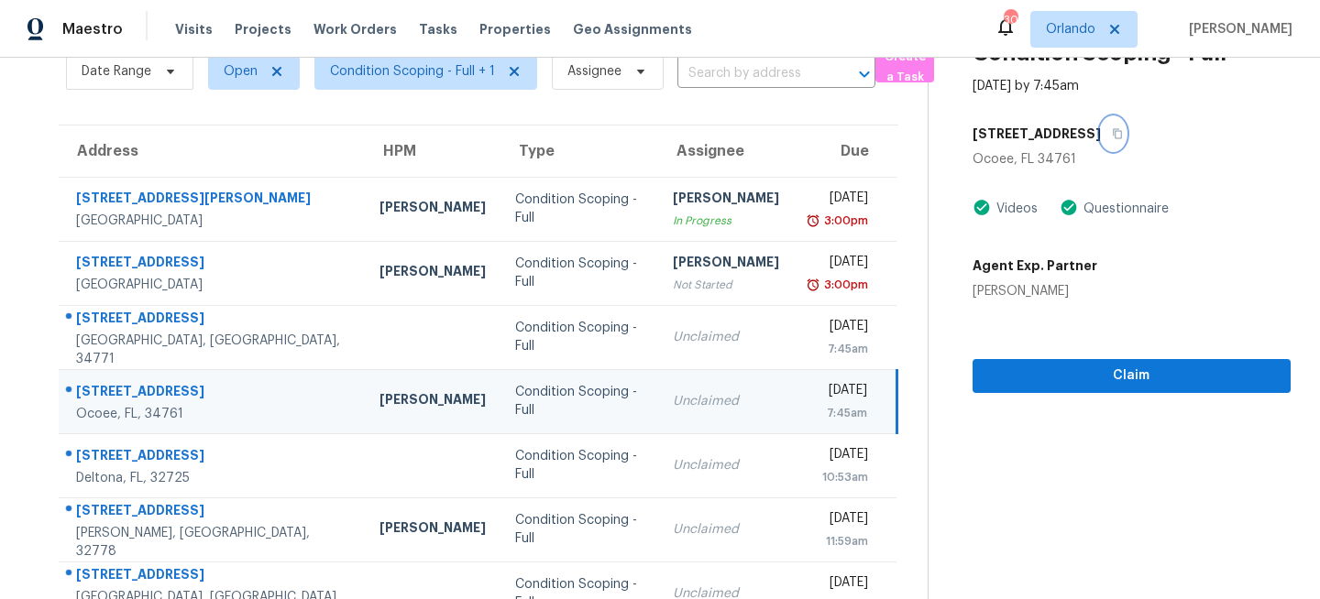
scroll to position [128, 0]
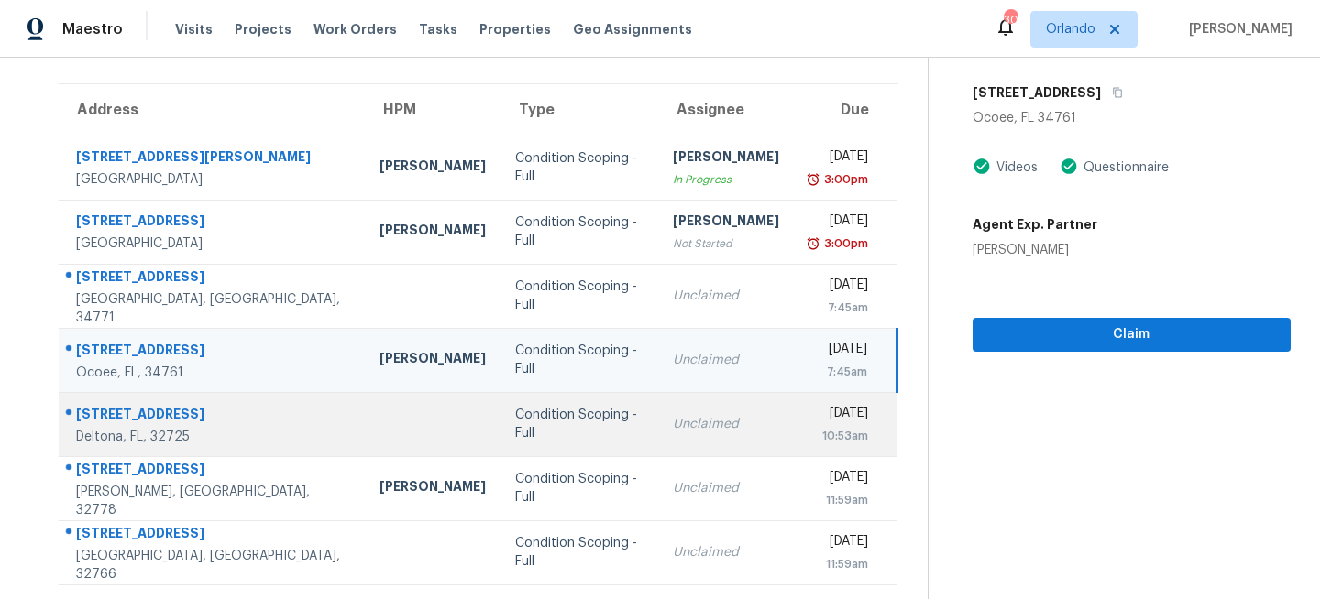
click at [794, 444] on td "Tue, Sep 9th 2025 10:53am" at bounding box center [845, 424] width 103 height 64
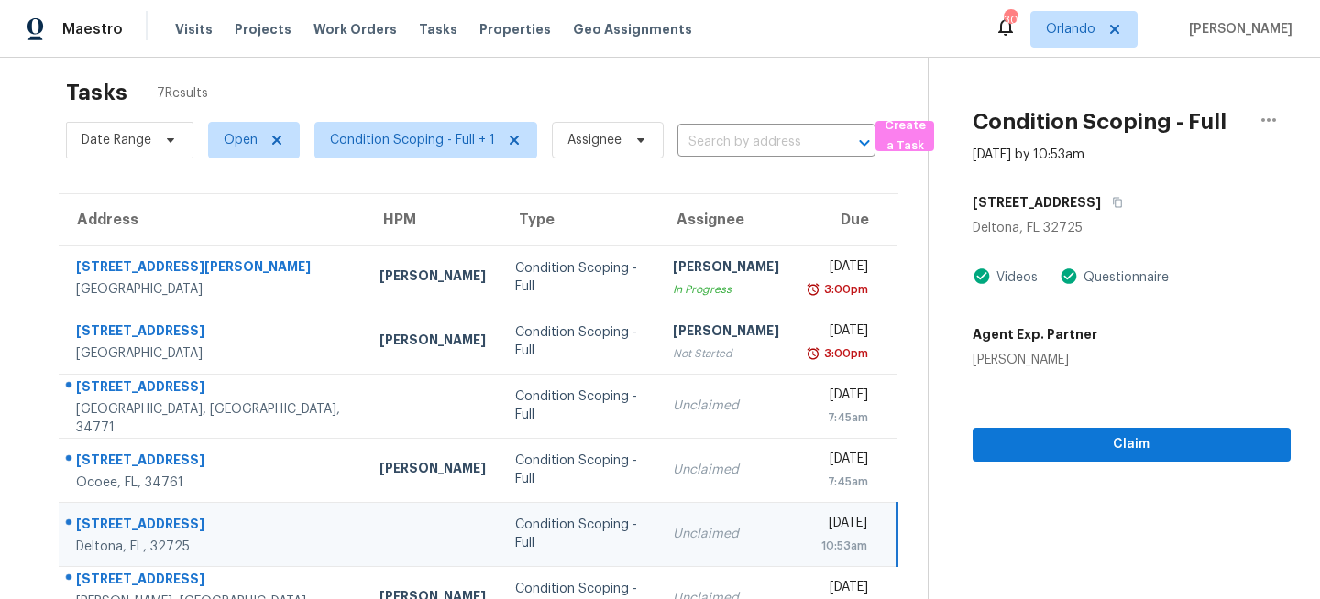
scroll to position [0, 0]
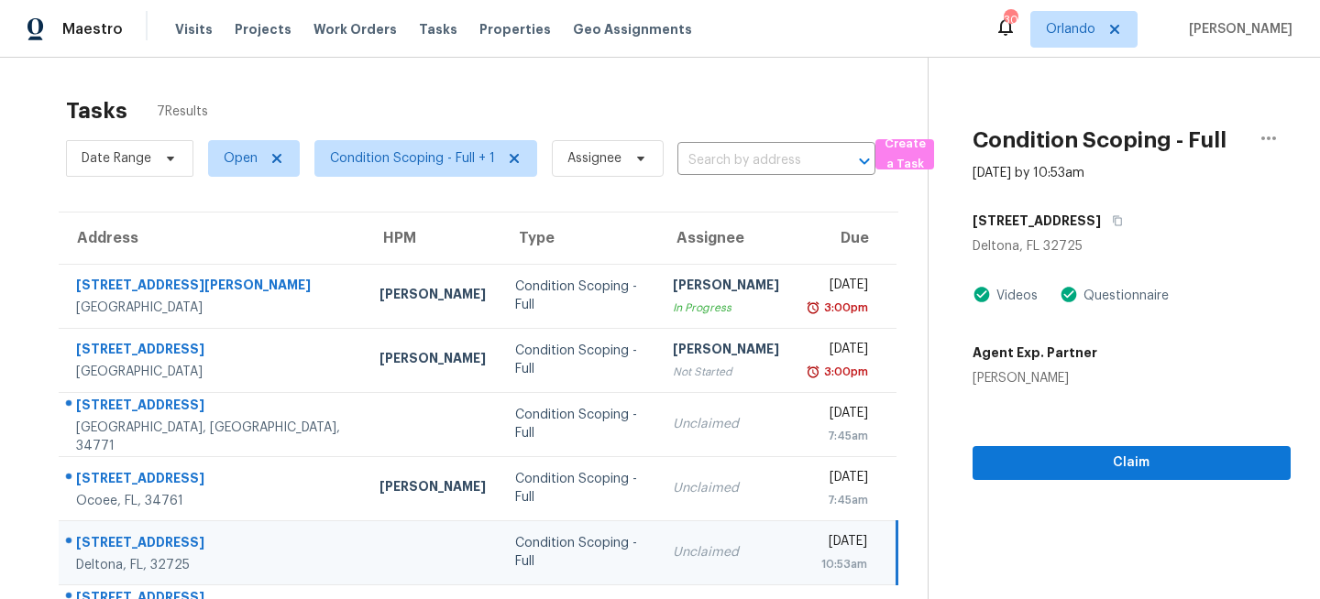
click at [1101, 220] on div "3144 Boxelder St" at bounding box center [1131, 220] width 318 height 33
click at [1112, 225] on icon "button" at bounding box center [1117, 220] width 11 height 11
